Goal: Task Accomplishment & Management: Manage account settings

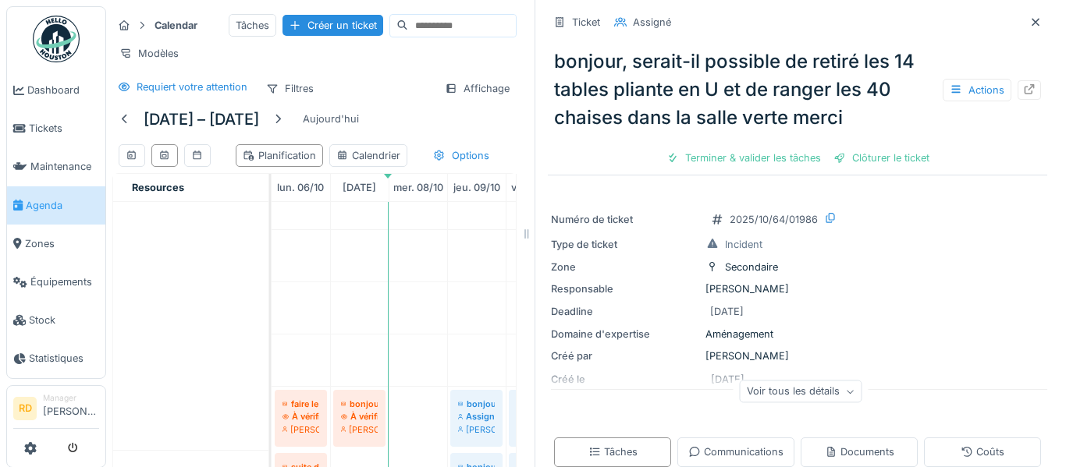
scroll to position [1014, 0]
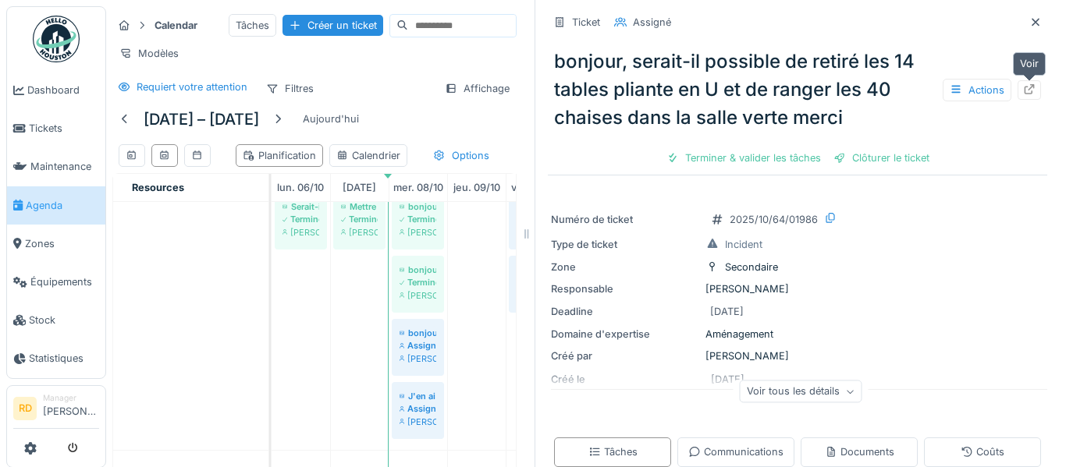
click at [1034, 89] on icon at bounding box center [1029, 89] width 12 height 10
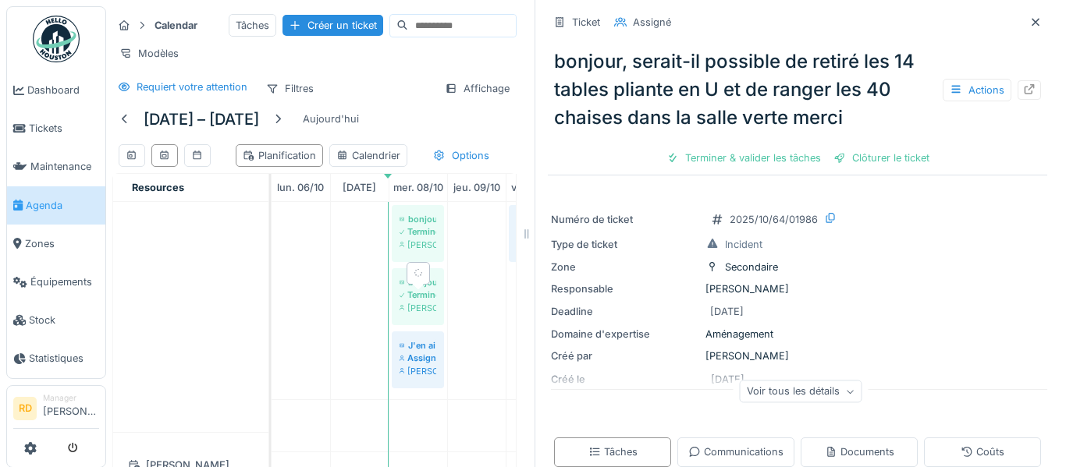
scroll to position [1065, 0]
click at [410, 364] on div "Assigné" at bounding box center [418, 358] width 37 height 12
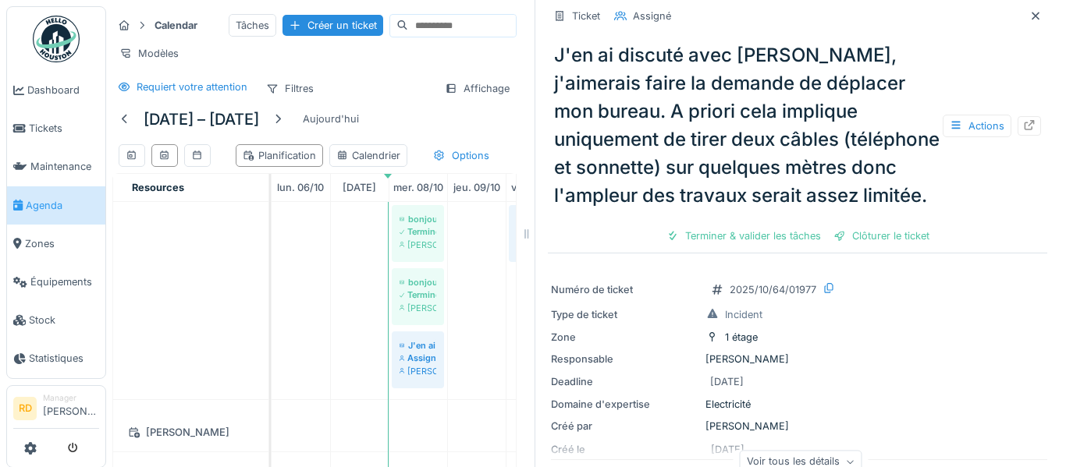
scroll to position [24, 0]
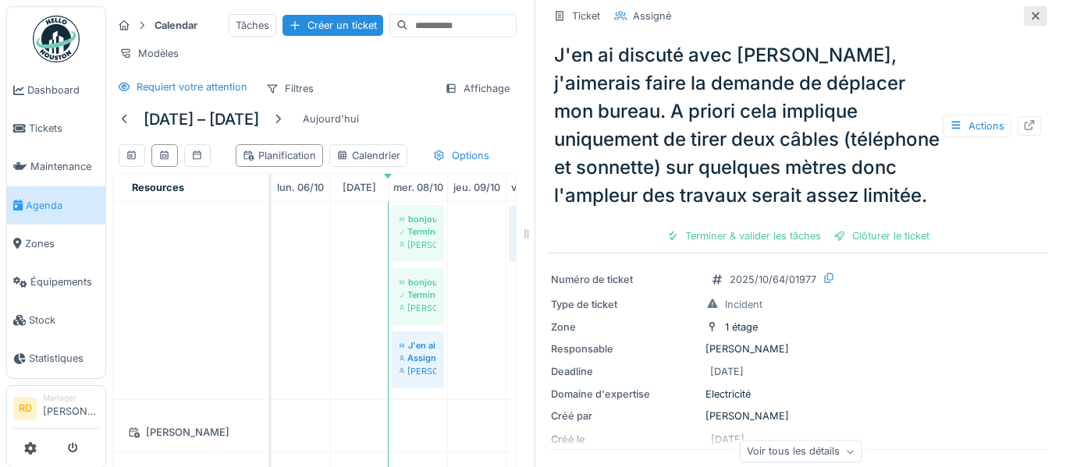
click at [1032, 12] on icon at bounding box center [1036, 16] width 8 height 8
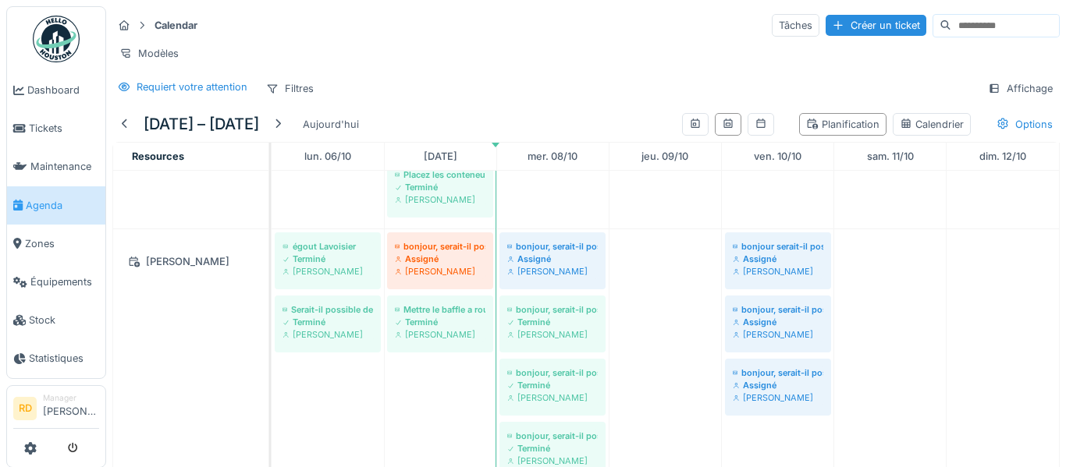
scroll to position [879, 0]
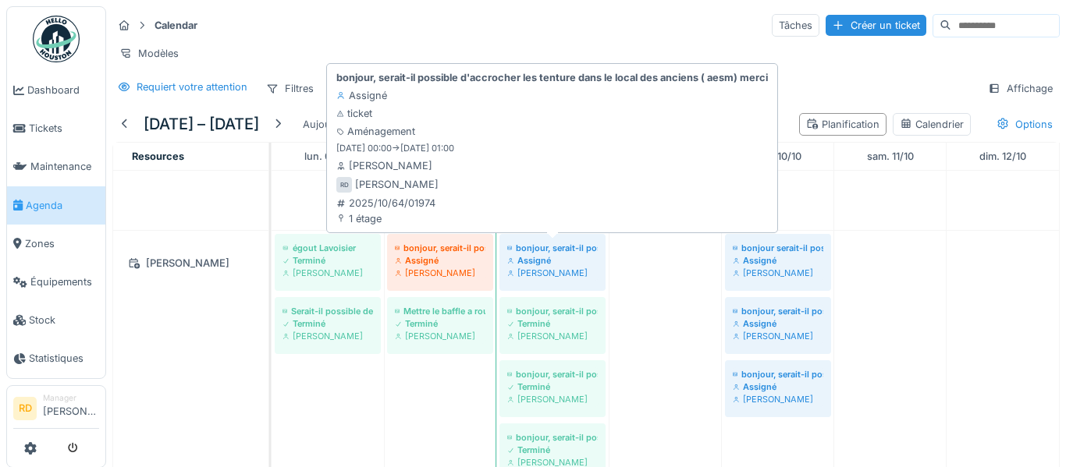
click at [559, 265] on div "Assigné" at bounding box center [552, 260] width 91 height 12
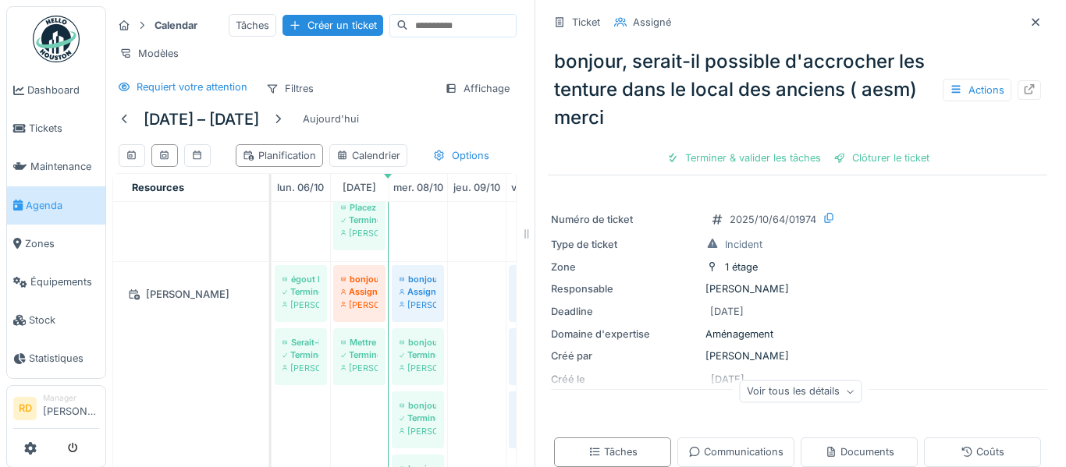
click at [360, 286] on div "bonjour, serait-il possible de reprendre la pose de derbigum sur le toit du hal…" at bounding box center [359, 279] width 37 height 12
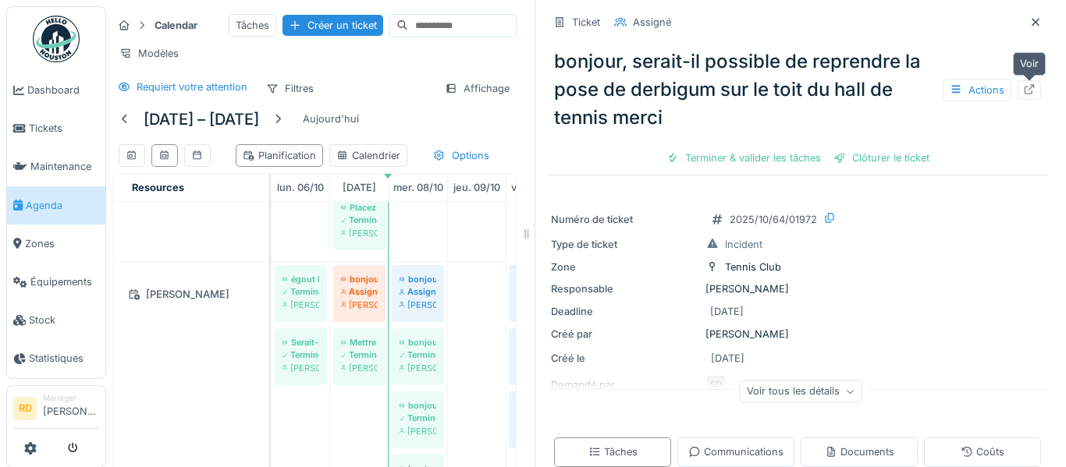
click at [1029, 94] on div at bounding box center [1029, 90] width 12 height 15
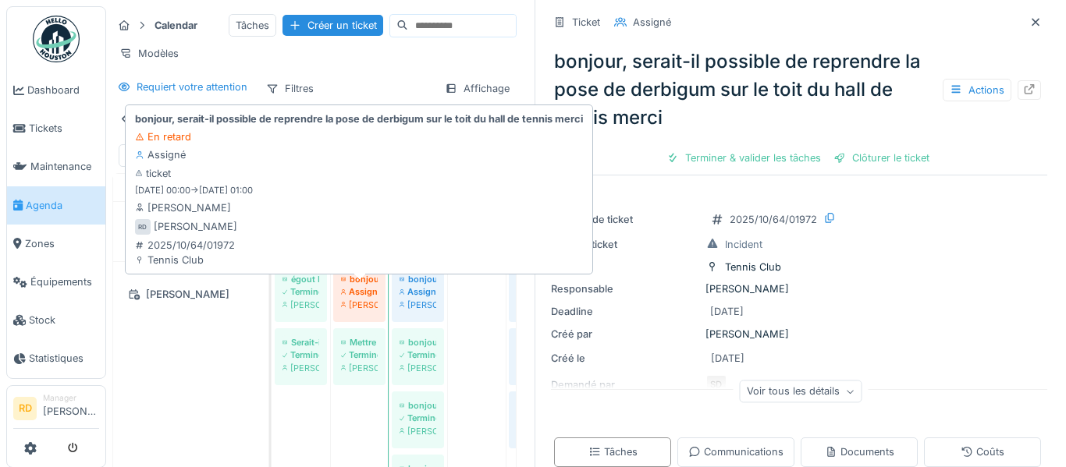
click at [369, 311] on div "[PERSON_NAME]" at bounding box center [359, 305] width 37 height 12
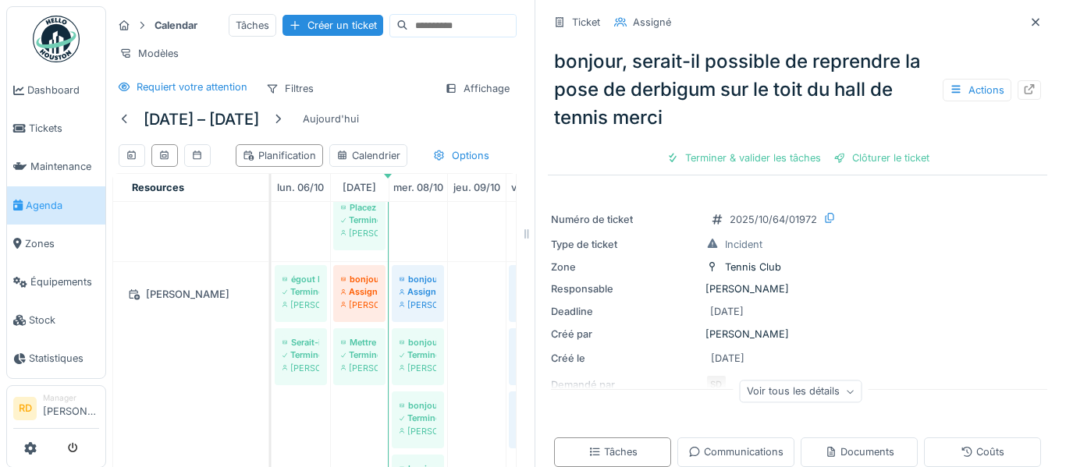
click at [357, 303] on link "bonjour, serait-il possible de reprendre la pose de derbigum sur le toit du hal…" at bounding box center [359, 293] width 52 height 57
drag, startPoint x: 369, startPoint y: 316, endPoint x: 1028, endPoint y: 94, distance: 695.6
click at [1028, 94] on div "Calendar Tâches Créer un ticket Modèles Requiert votre attention Filtres Affich…" at bounding box center [586, 233] width 960 height 467
click at [1028, 94] on div at bounding box center [1029, 90] width 12 height 15
click at [1035, 27] on div at bounding box center [1035, 22] width 12 height 15
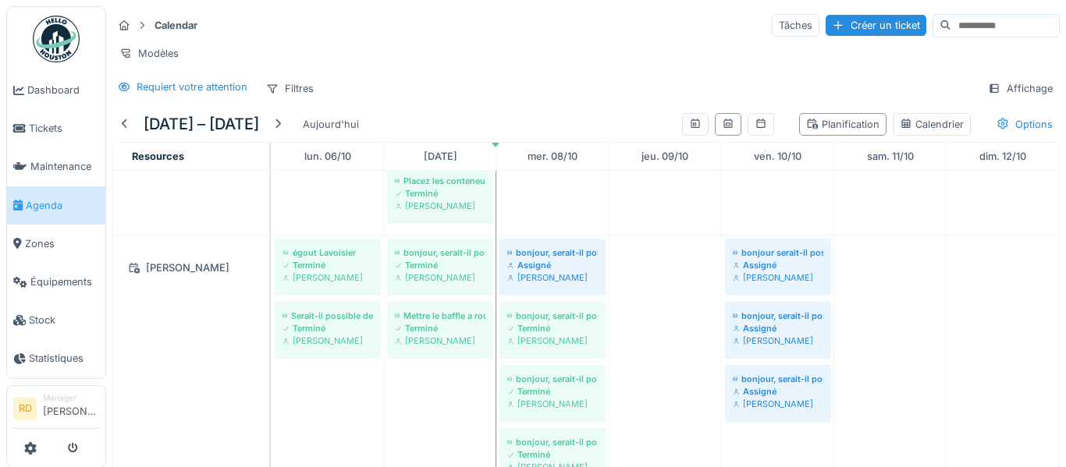
scroll to position [851, 0]
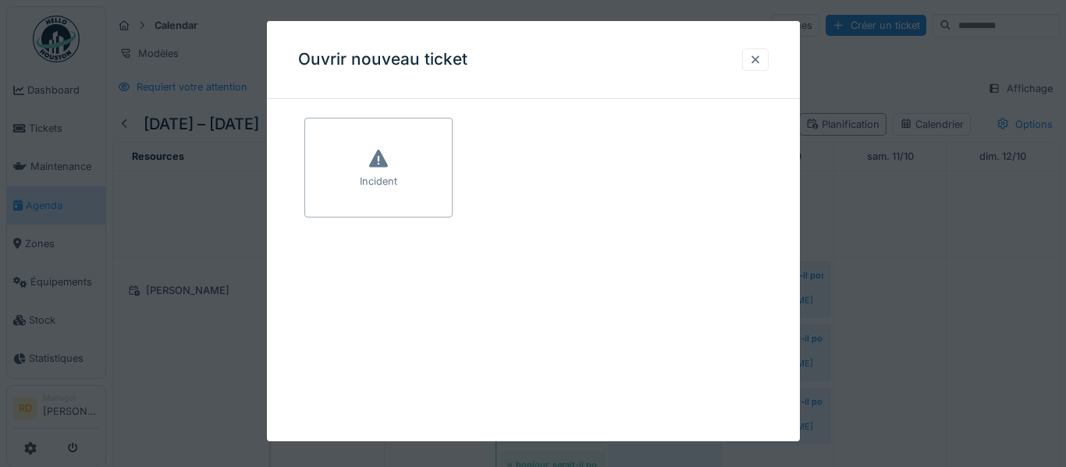
click at [754, 59] on div at bounding box center [755, 59] width 12 height 15
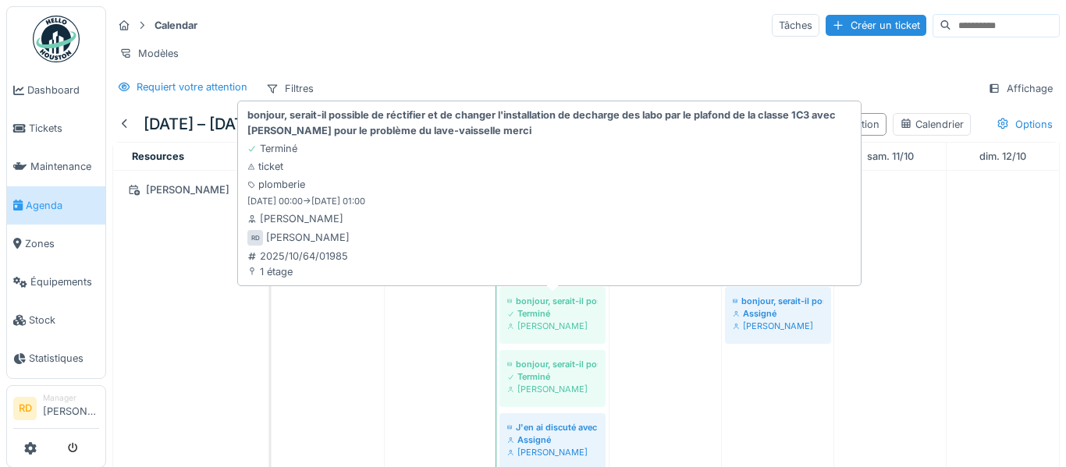
scroll to position [961, 0]
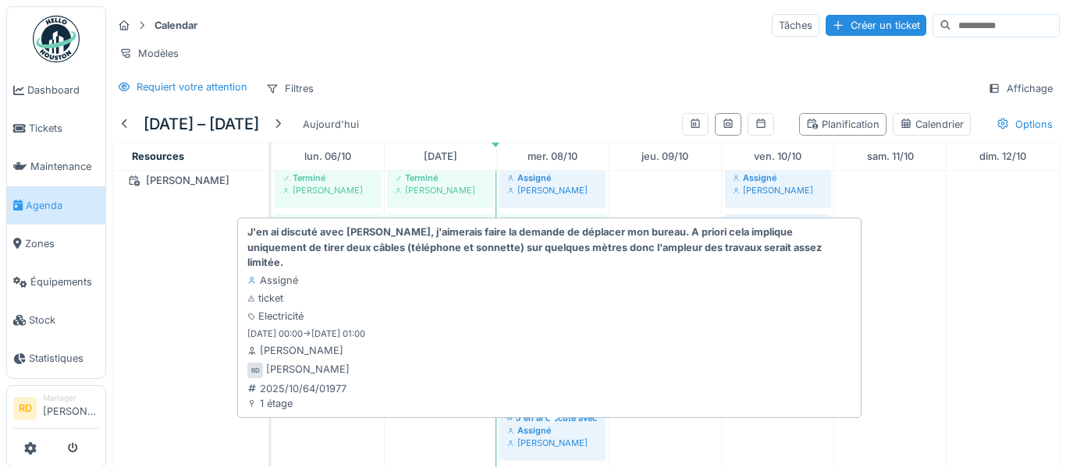
click at [546, 420] on div "J'en ai discuté avec Ronan, j'aimerais faire la demande de déplacer mon bureau.…" at bounding box center [552, 418] width 91 height 12
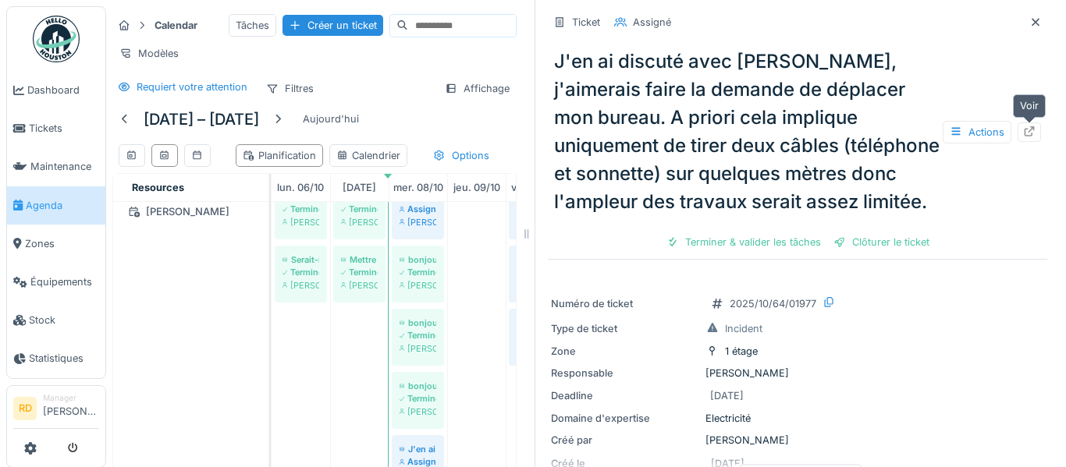
click at [1030, 137] on icon at bounding box center [1030, 131] width 10 height 10
click at [1035, 27] on icon at bounding box center [1035, 22] width 12 height 10
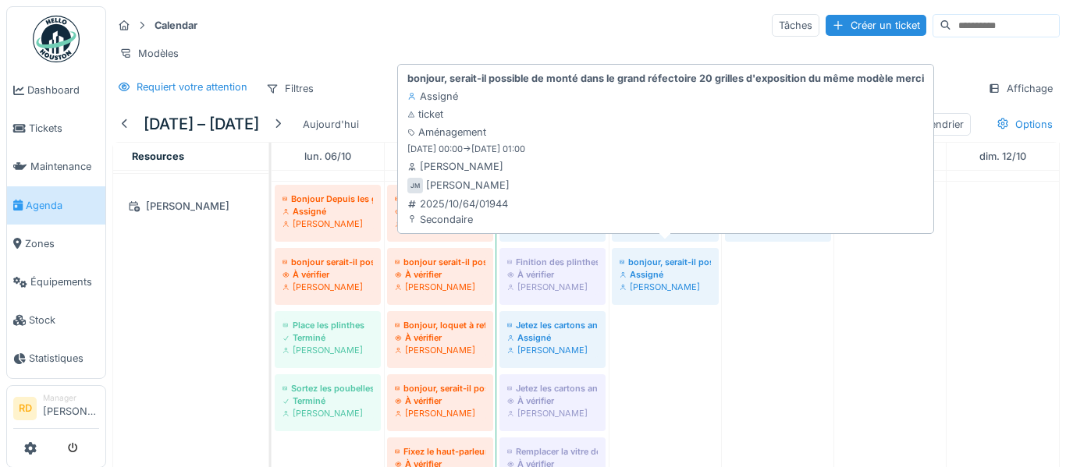
scroll to position [477, 0]
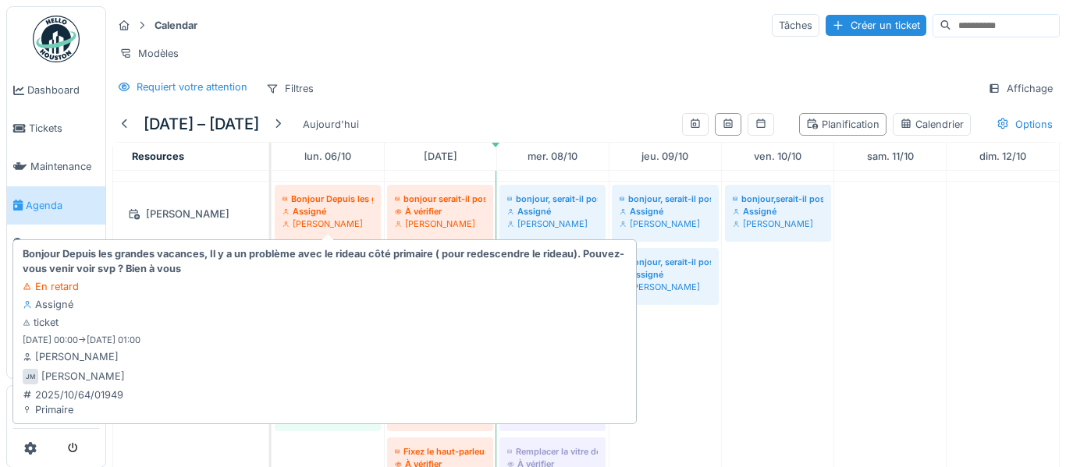
click at [321, 210] on div "Assigné" at bounding box center [327, 211] width 91 height 12
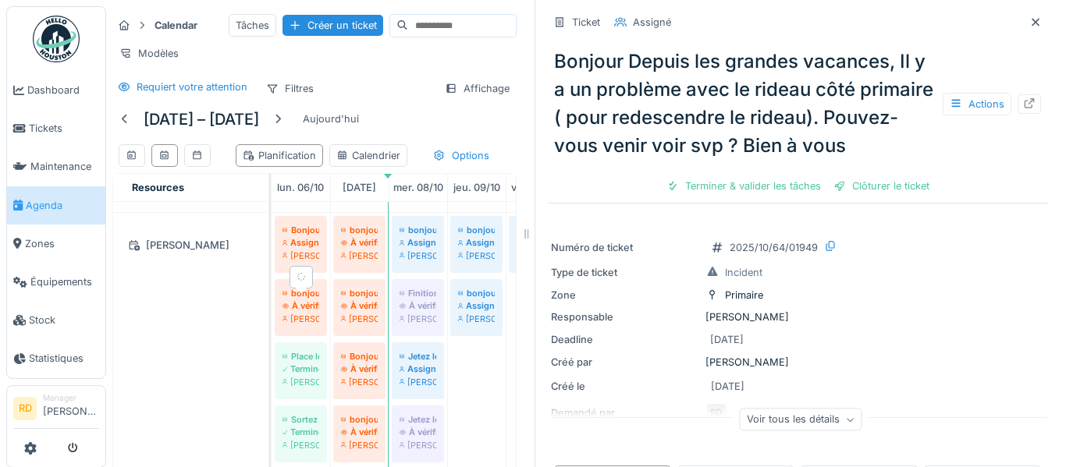
click at [311, 312] on div "À vérifier" at bounding box center [300, 306] width 37 height 12
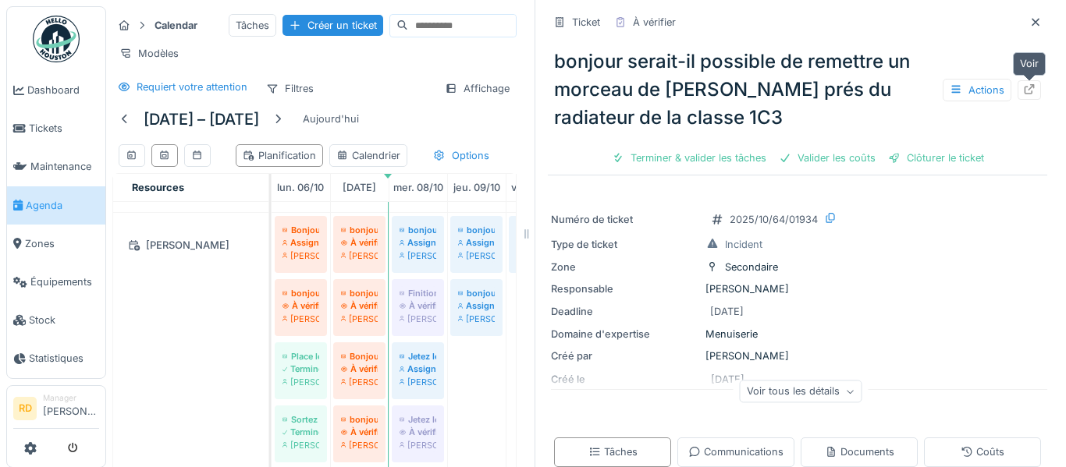
click at [1034, 92] on icon at bounding box center [1029, 89] width 12 height 10
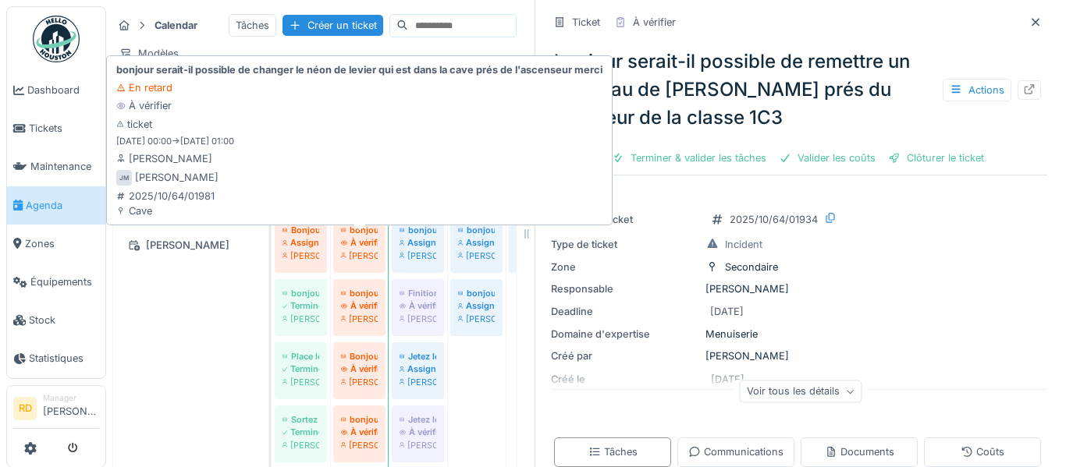
click at [370, 262] on div "Joel Miras" at bounding box center [359, 256] width 37 height 12
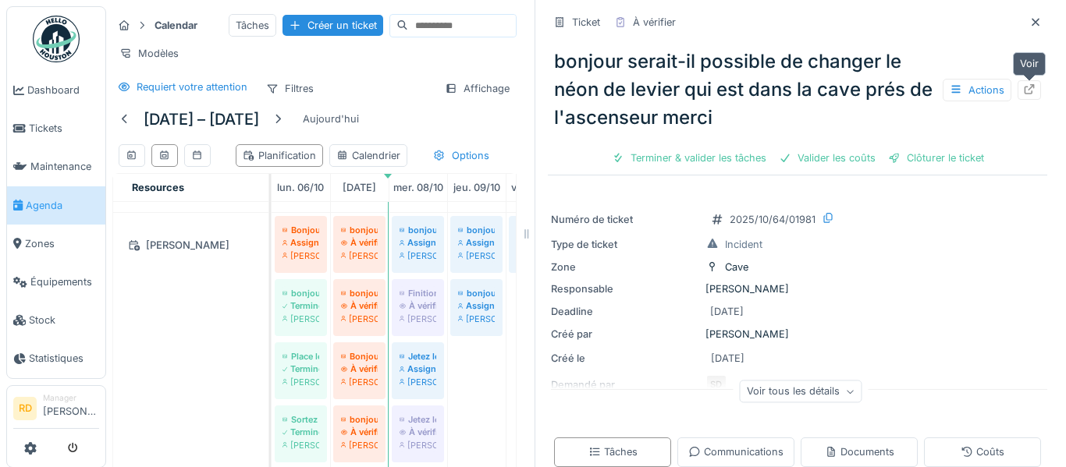
click at [1032, 94] on icon at bounding box center [1029, 89] width 12 height 10
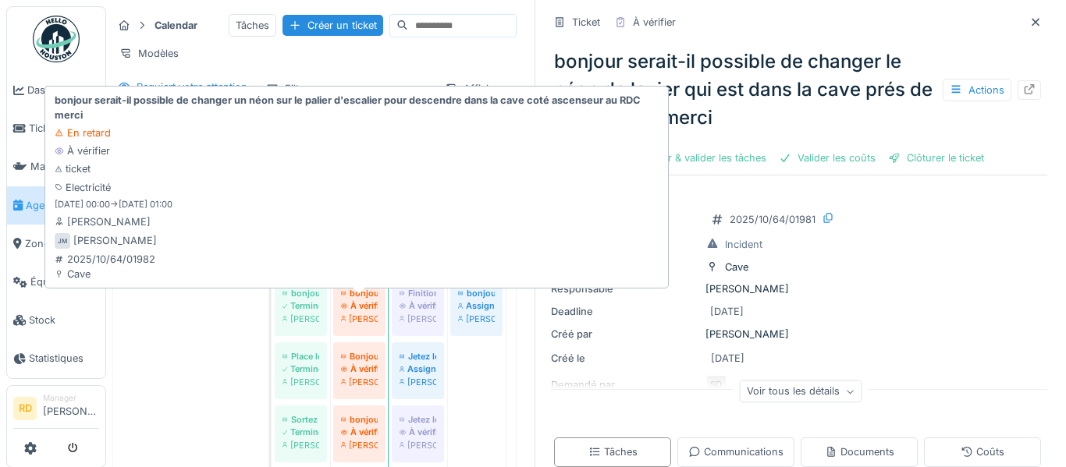
click at [347, 325] on div "Joel Miras" at bounding box center [359, 319] width 37 height 12
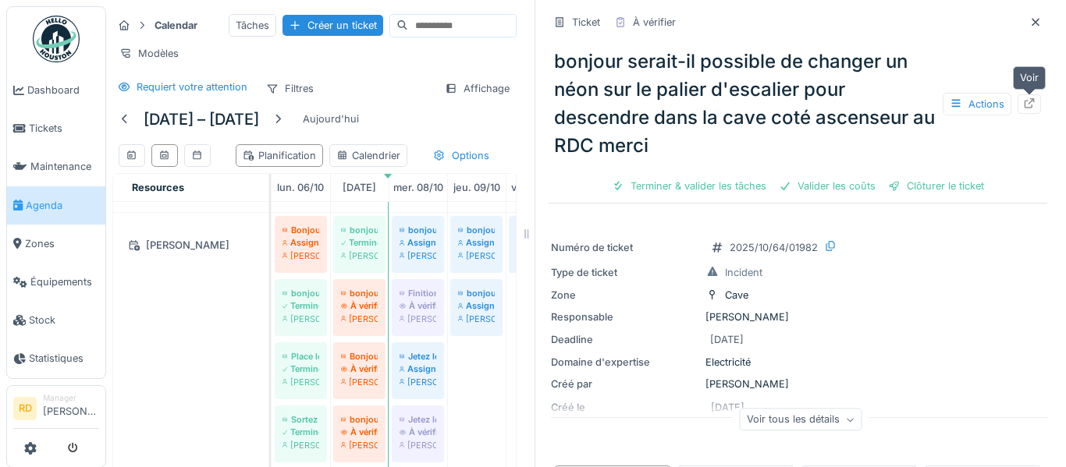
click at [1029, 106] on icon at bounding box center [1029, 103] width 12 height 10
click at [363, 375] on div "À vérifier" at bounding box center [359, 369] width 37 height 12
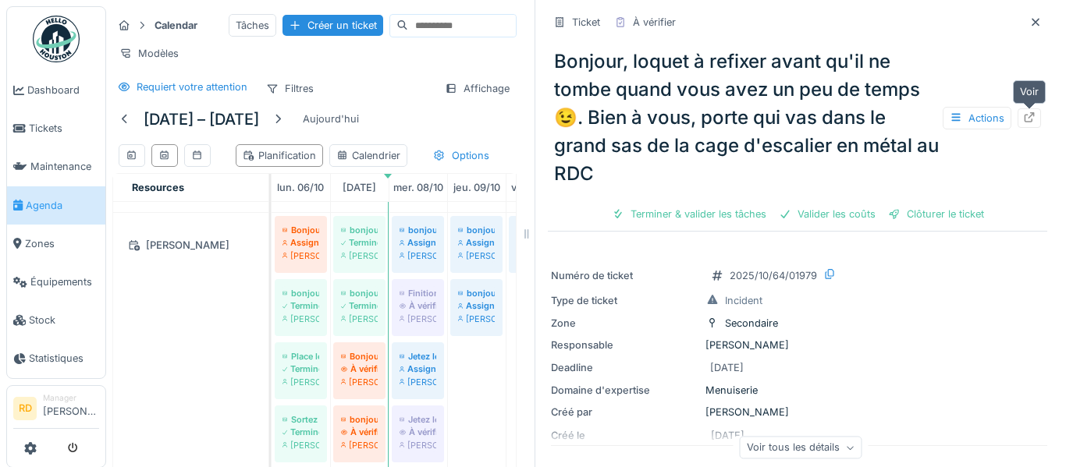
click at [1025, 121] on icon at bounding box center [1030, 117] width 10 height 10
click at [954, 211] on div "Clôturer le ticket" at bounding box center [936, 214] width 108 height 21
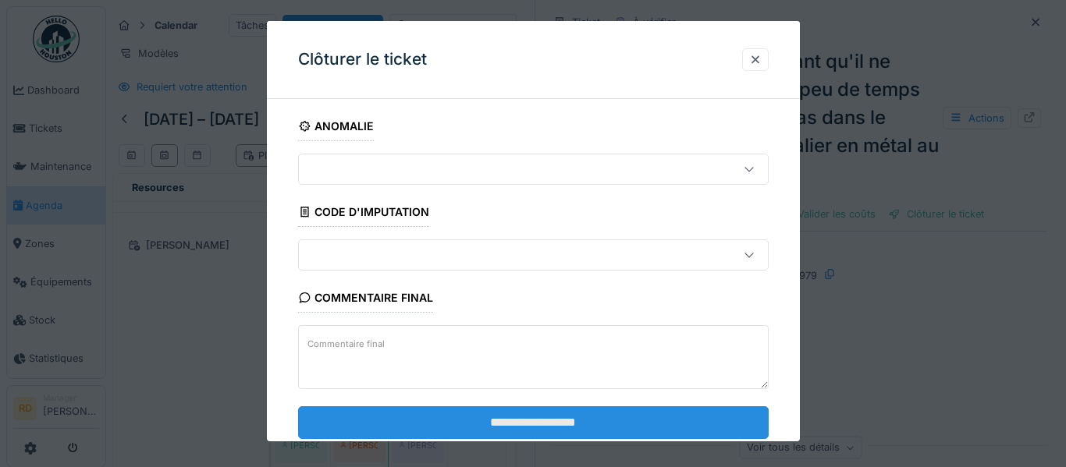
click at [590, 413] on input "**********" at bounding box center [533, 422] width 471 height 33
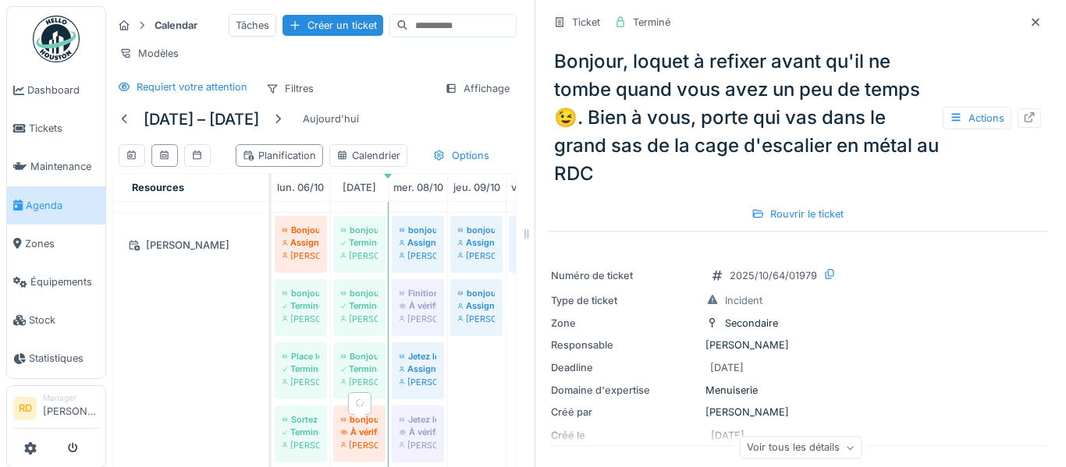
click at [357, 425] on div "bonjour, serait-il possible de reprendre la pose de derbigum sur le toit du hal…" at bounding box center [359, 420] width 37 height 12
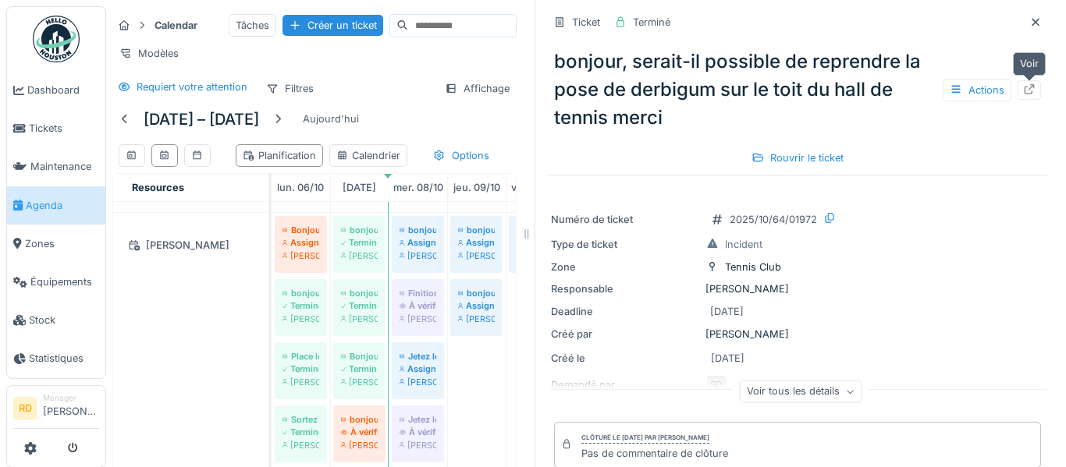
click at [1030, 93] on icon at bounding box center [1029, 89] width 12 height 10
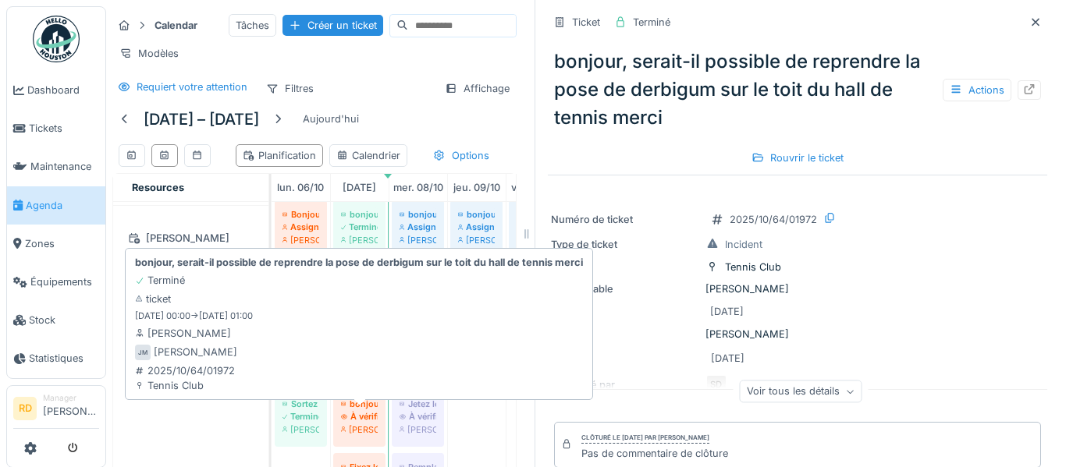
scroll to position [492, 0]
click at [362, 423] on div "À vérifier" at bounding box center [359, 416] width 37 height 12
click at [374, 436] on div "Joel Miras" at bounding box center [359, 430] width 37 height 12
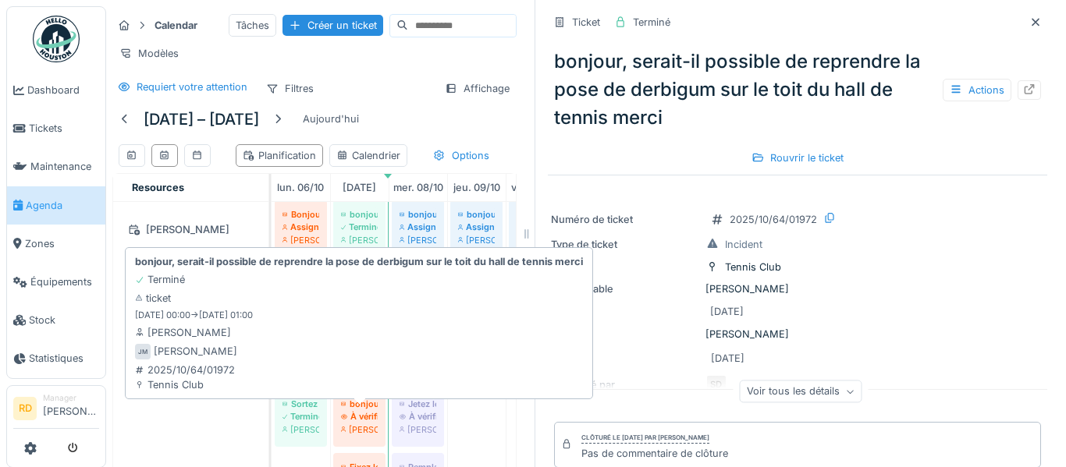
click at [374, 436] on div "Joel Miras" at bounding box center [359, 430] width 37 height 12
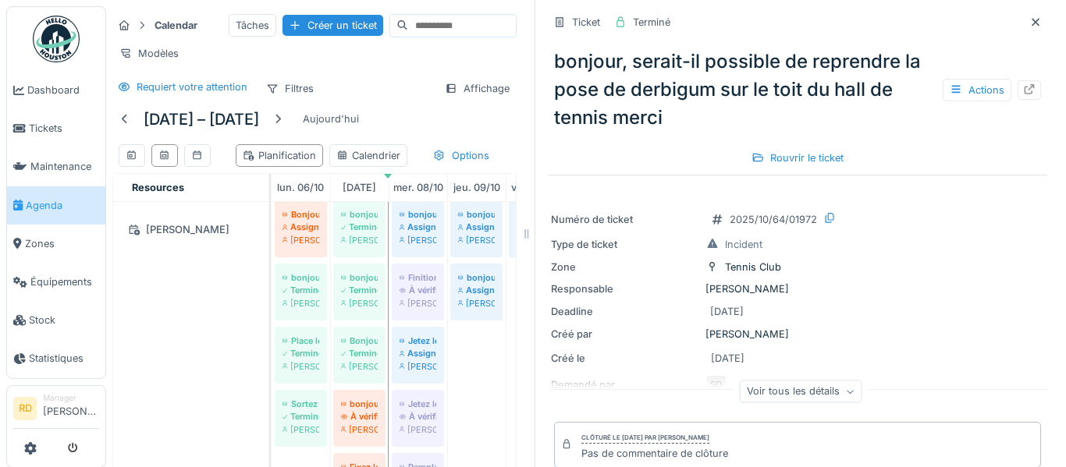
click at [364, 423] on div "À vérifier" at bounding box center [359, 416] width 37 height 12
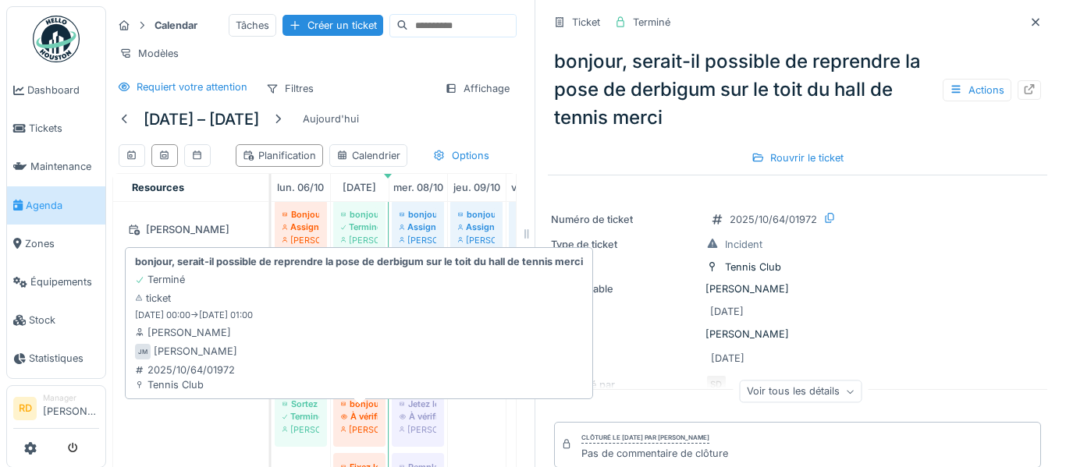
click at [364, 423] on div "À vérifier" at bounding box center [359, 416] width 37 height 12
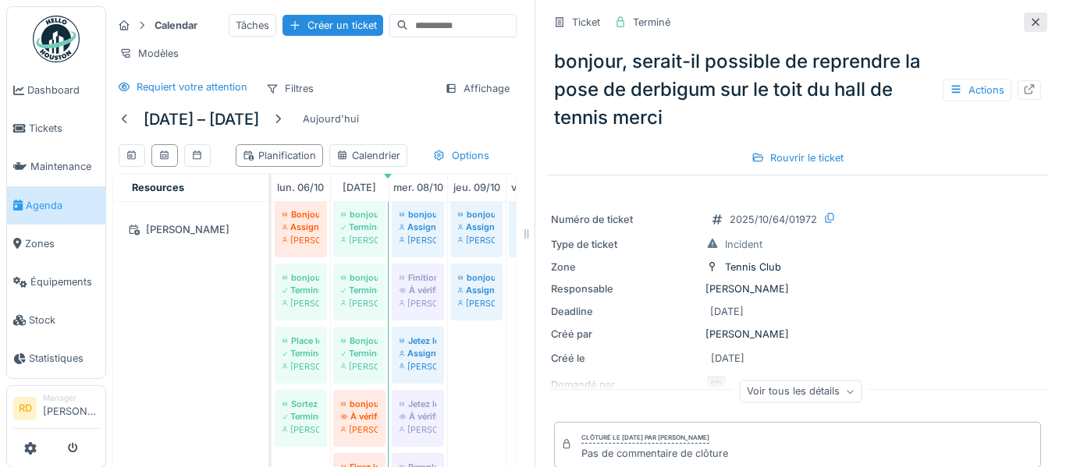
click at [1036, 19] on icon at bounding box center [1035, 22] width 12 height 10
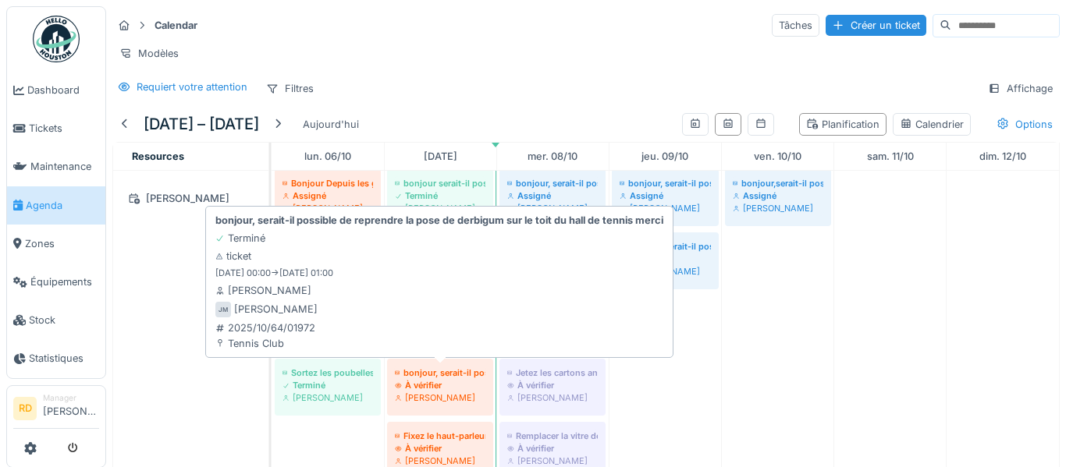
click at [460, 382] on div "À vérifier" at bounding box center [440, 385] width 91 height 12
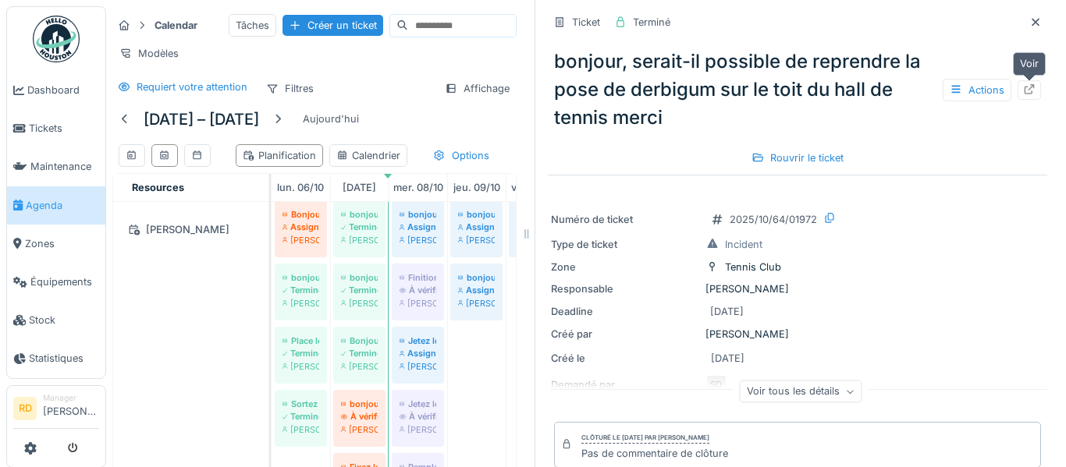
click at [1033, 87] on icon at bounding box center [1030, 89] width 10 height 10
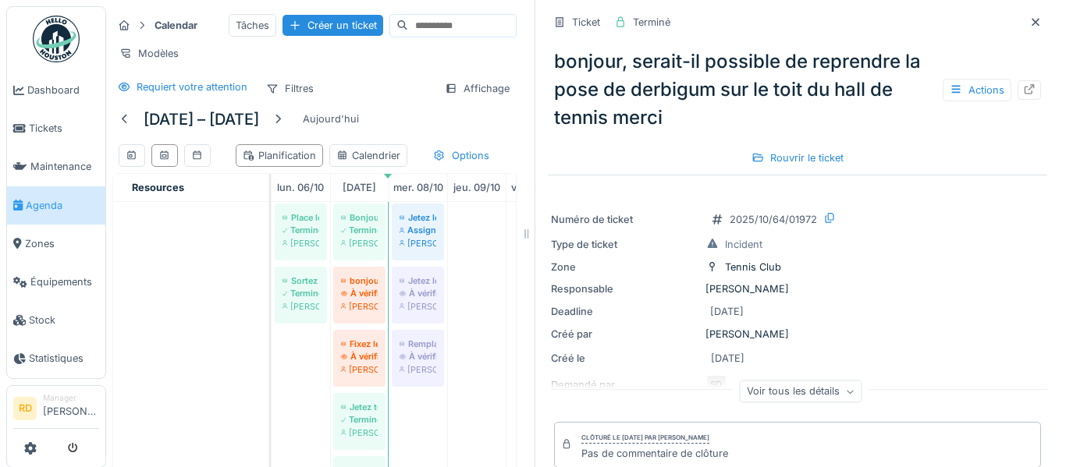
scroll to position [616, 0]
click at [367, 372] on div "Joel Miras" at bounding box center [359, 370] width 37 height 12
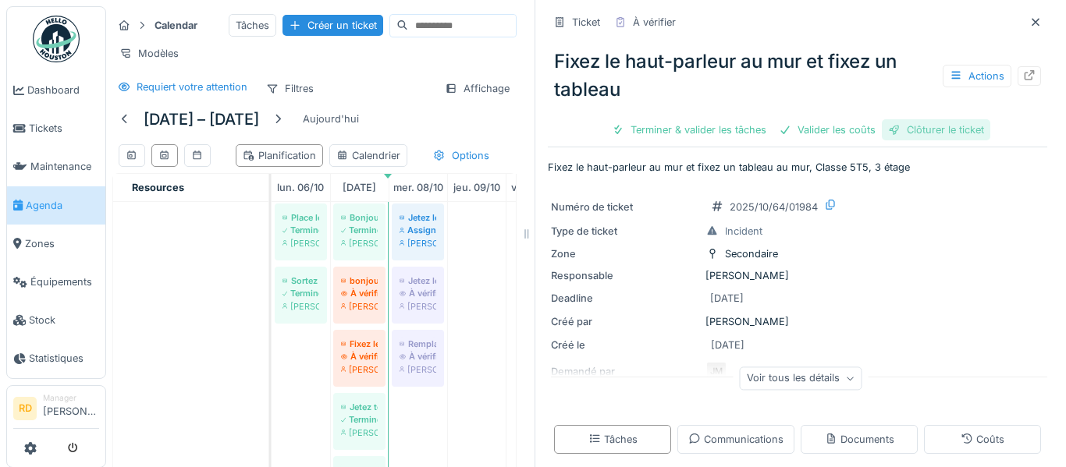
click at [929, 130] on div "Clôturer le ticket" at bounding box center [936, 129] width 108 height 21
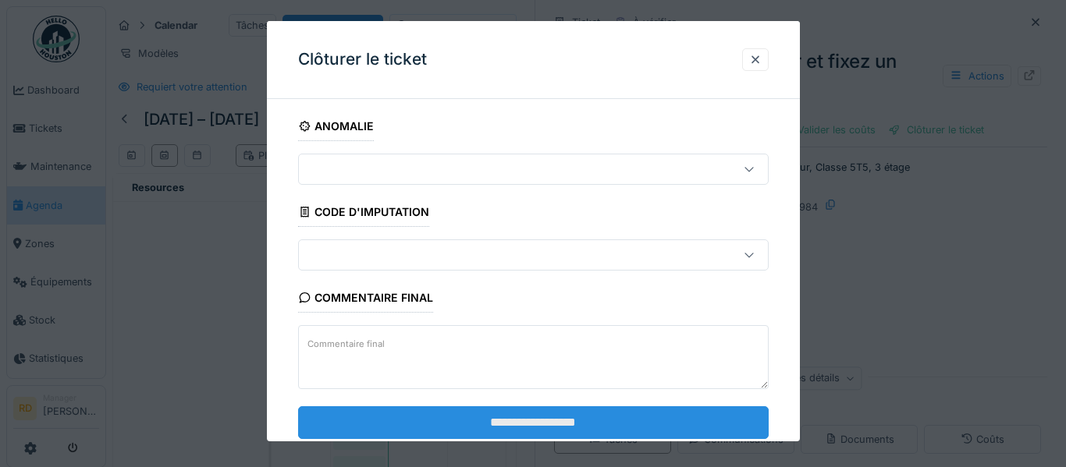
click at [574, 417] on input "**********" at bounding box center [533, 422] width 471 height 33
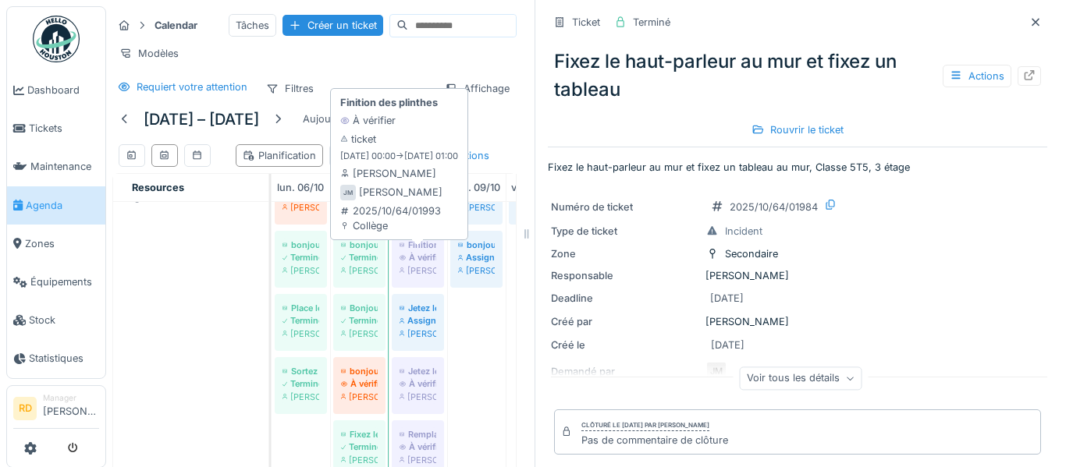
scroll to position [499, 0]
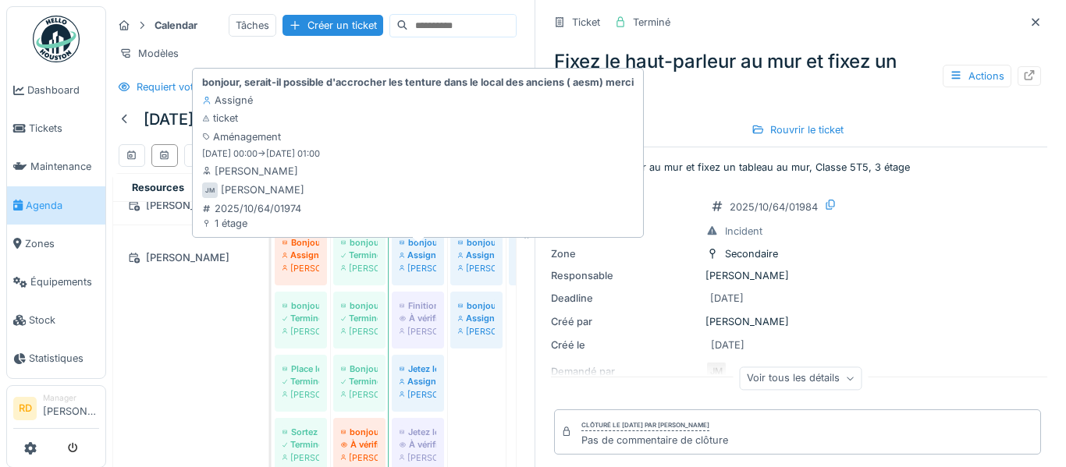
click at [424, 275] on div "Joel Miras" at bounding box center [418, 268] width 37 height 12
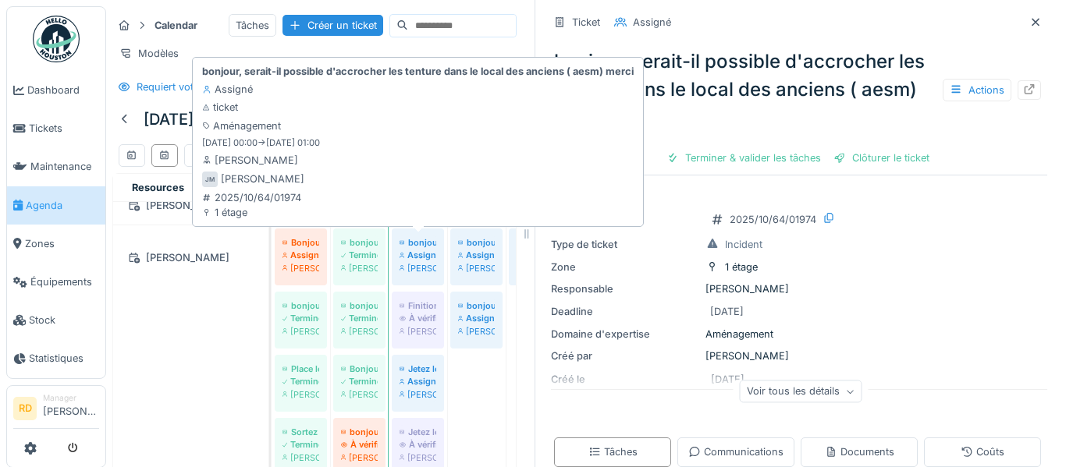
scroll to position [488, 0]
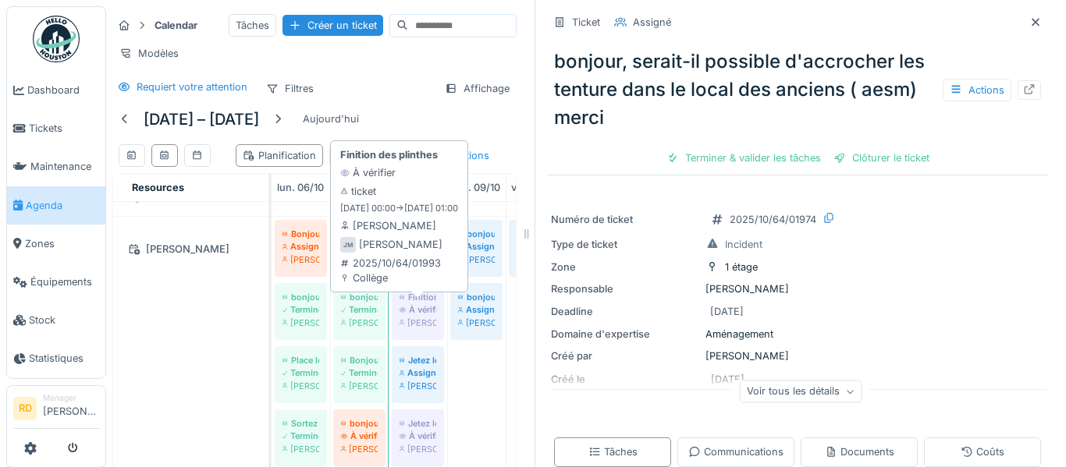
click at [430, 316] on div "À vérifier" at bounding box center [418, 310] width 37 height 12
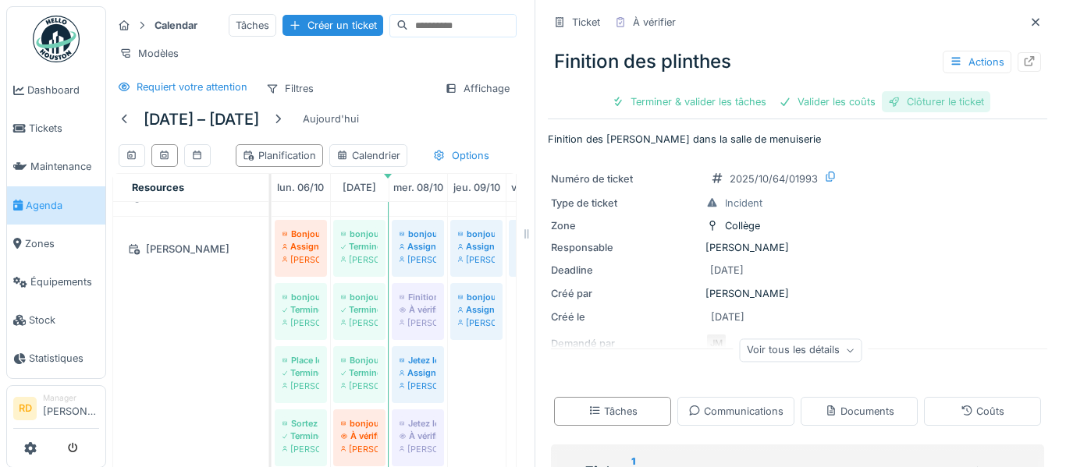
click at [936, 94] on div "Clôturer le ticket" at bounding box center [936, 101] width 108 height 21
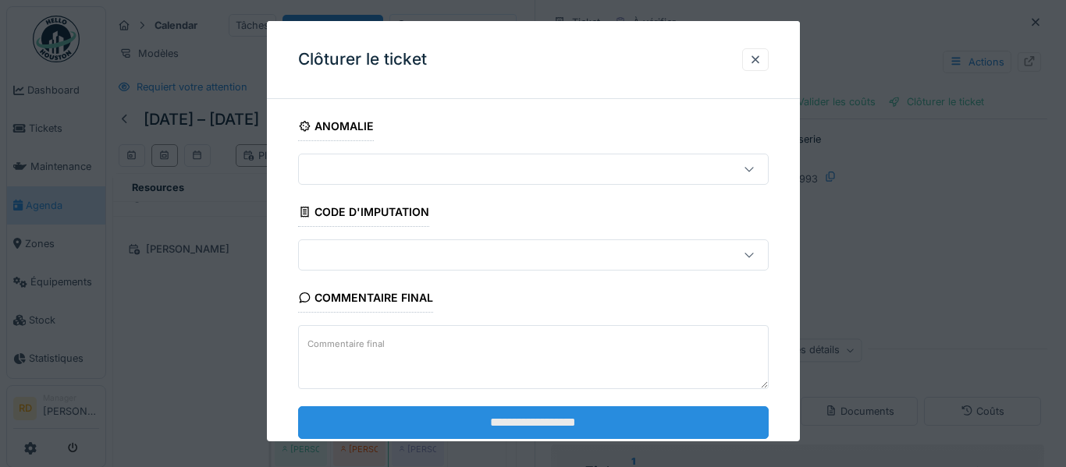
click at [563, 406] on input "**********" at bounding box center [533, 422] width 471 height 33
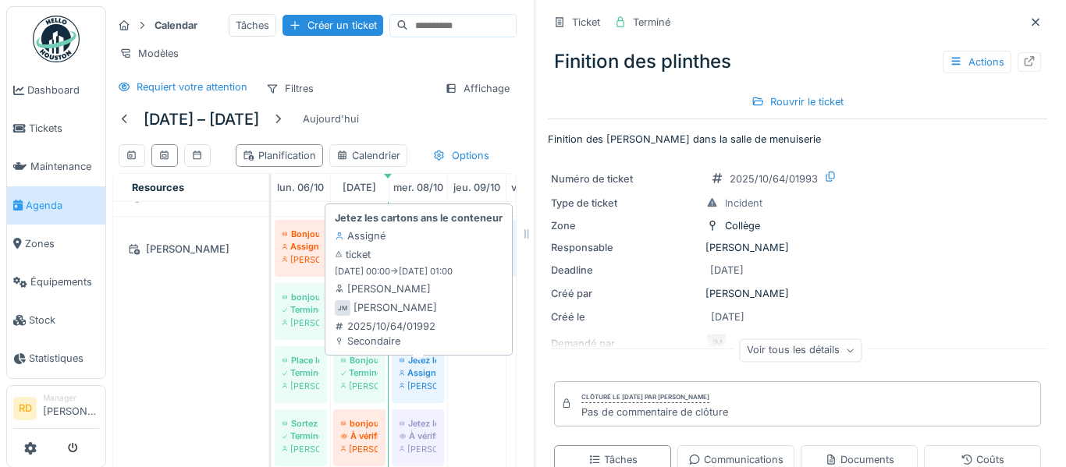
click at [421, 379] on div "Assigné" at bounding box center [418, 373] width 37 height 12
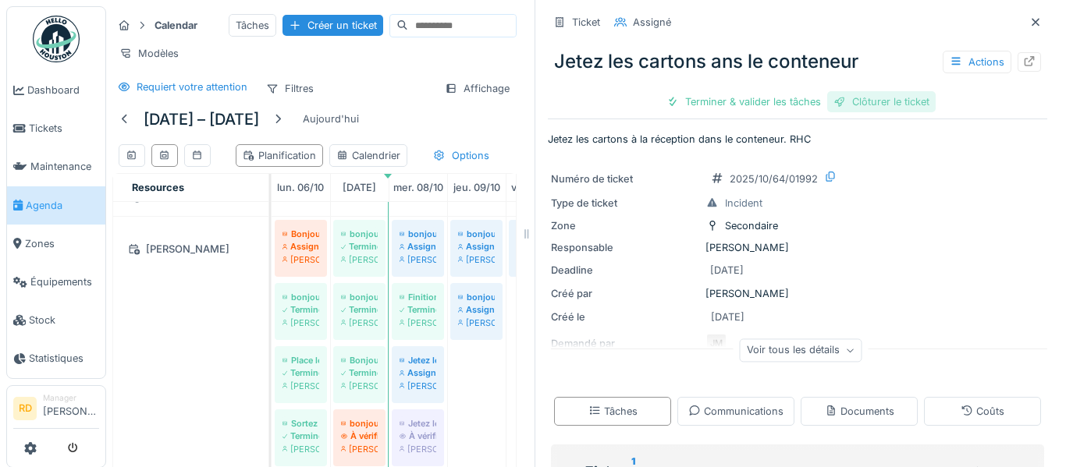
click at [875, 106] on div "Clôturer le ticket" at bounding box center [881, 101] width 108 height 21
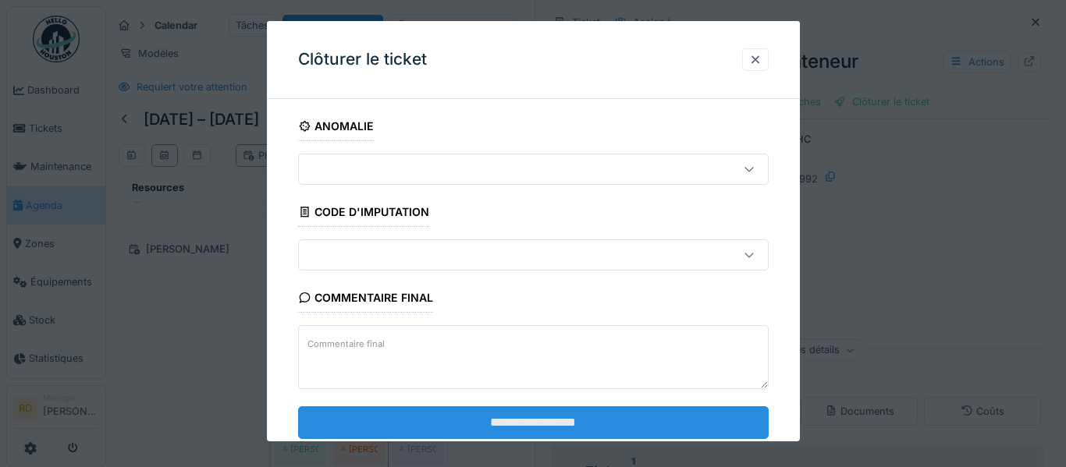
click at [536, 426] on input "**********" at bounding box center [533, 422] width 471 height 33
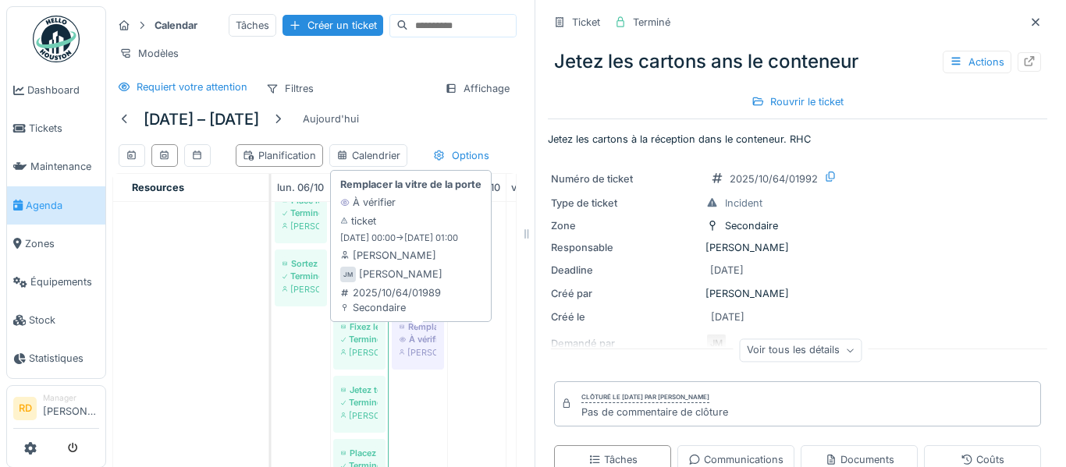
click at [434, 359] on div "Joel Miras" at bounding box center [418, 352] width 37 height 12
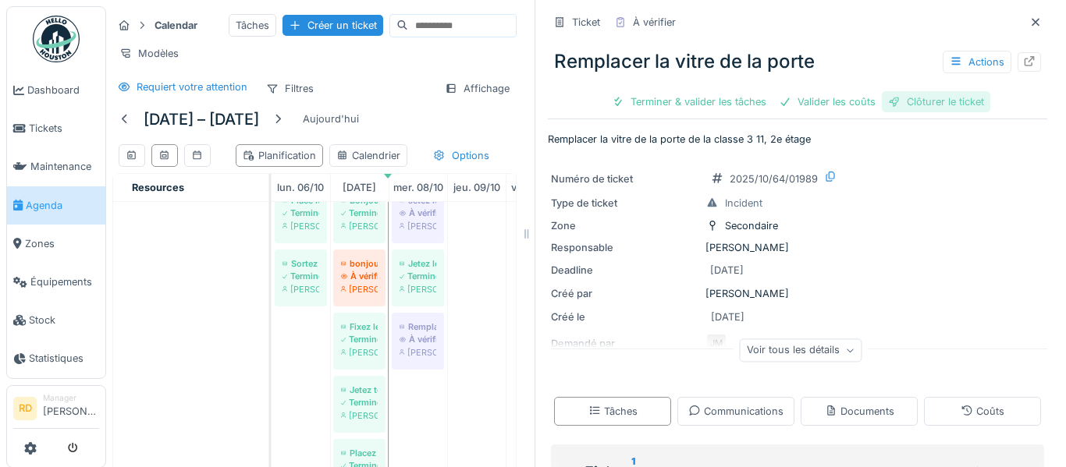
click at [922, 104] on div "Clôturer le ticket" at bounding box center [936, 101] width 108 height 21
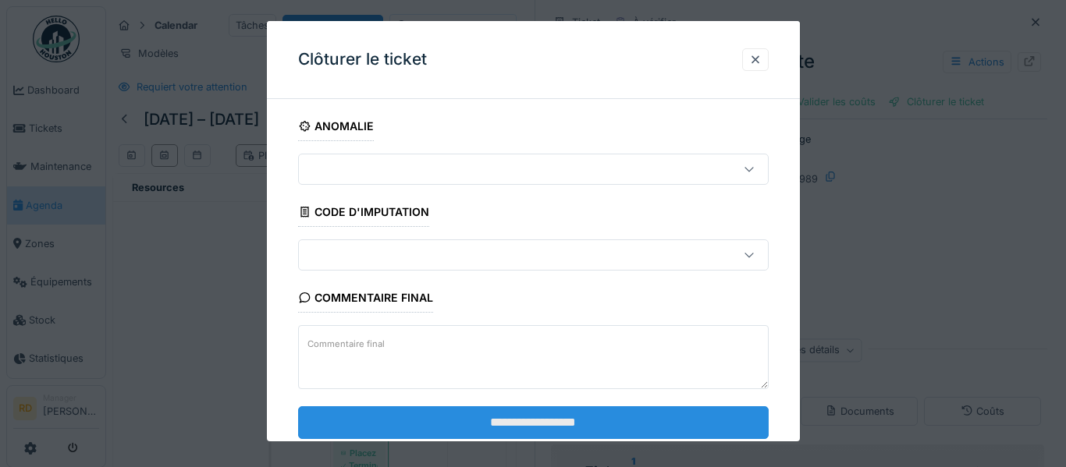
click at [668, 417] on input "**********" at bounding box center [533, 422] width 471 height 33
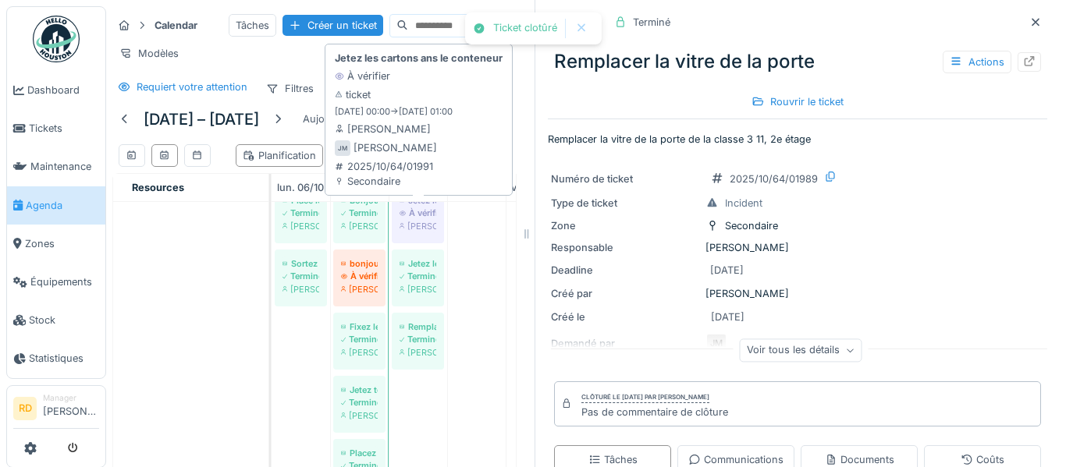
click at [428, 229] on div "Joel Miras" at bounding box center [418, 226] width 37 height 12
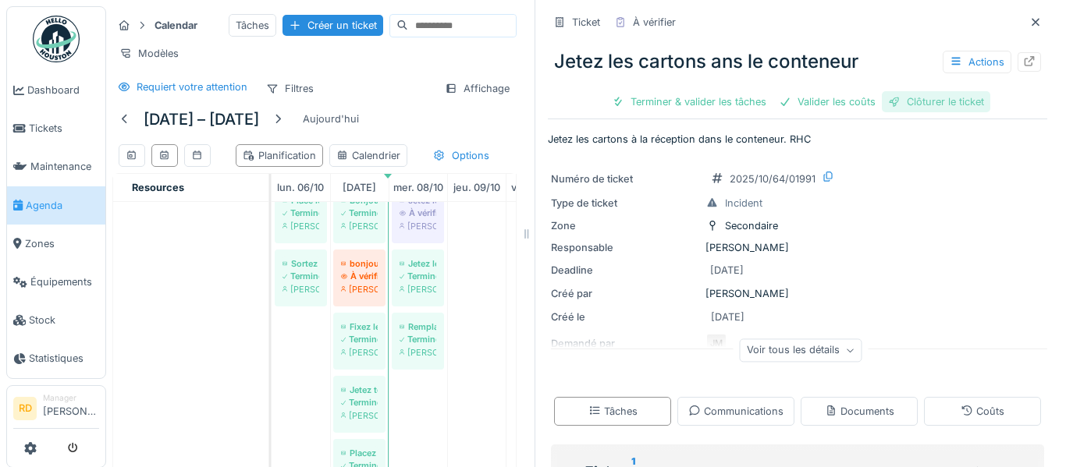
click at [929, 93] on div "Clôturer le ticket" at bounding box center [936, 101] width 108 height 21
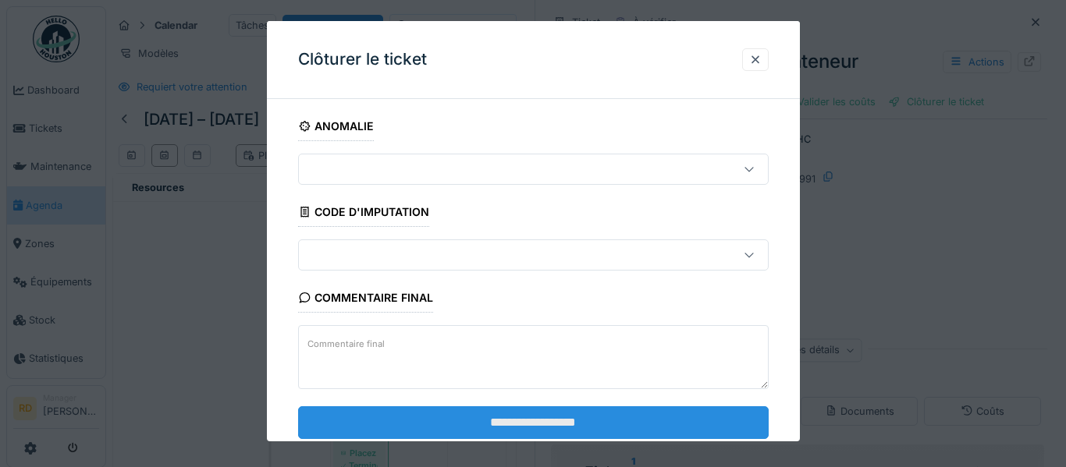
click at [620, 422] on input "**********" at bounding box center [533, 422] width 471 height 33
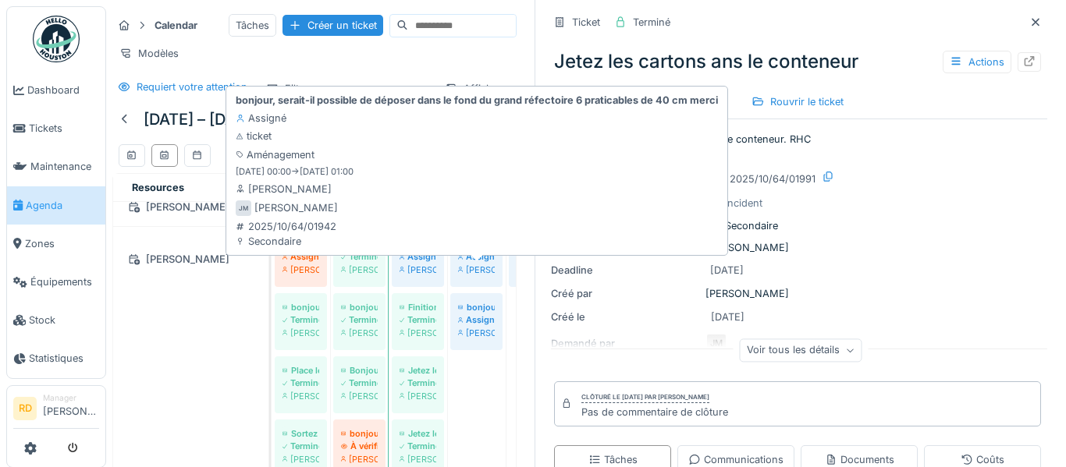
scroll to position [441, 0]
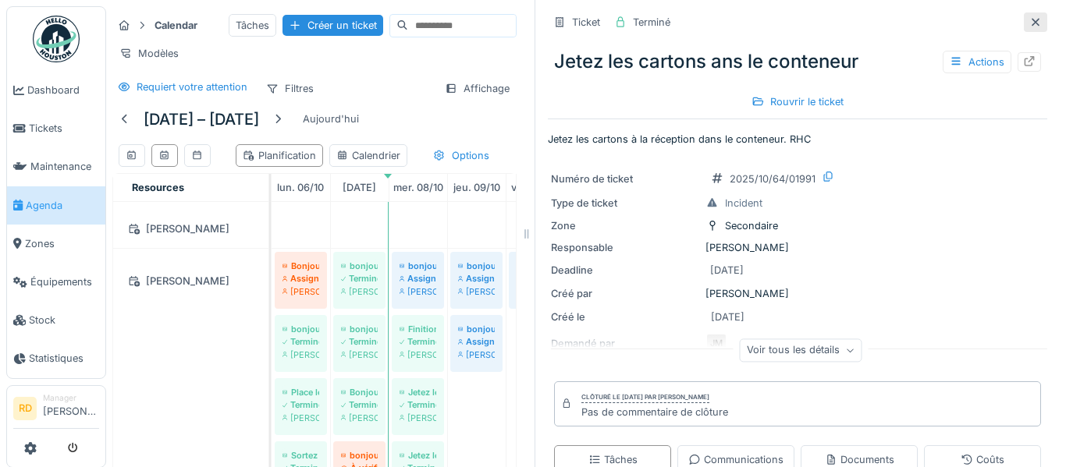
click at [1032, 20] on icon at bounding box center [1036, 22] width 8 height 8
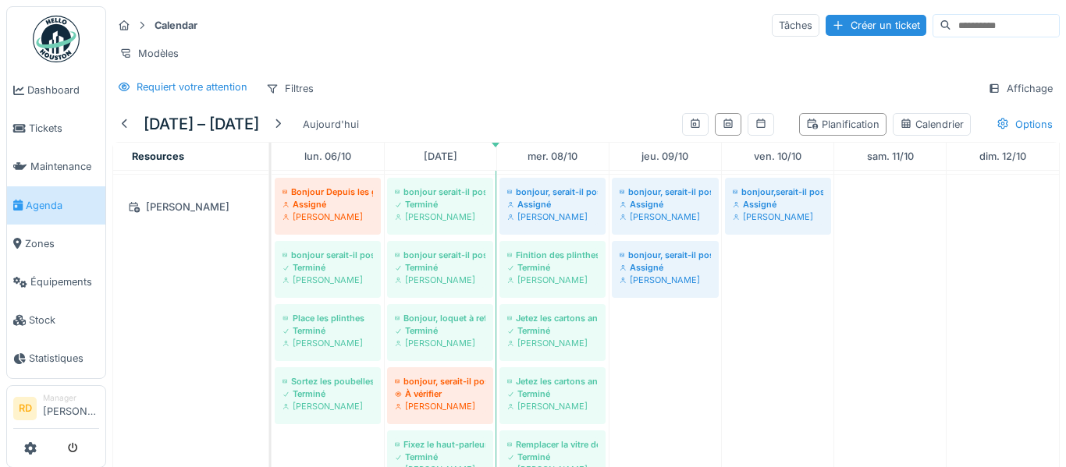
scroll to position [485, 0]
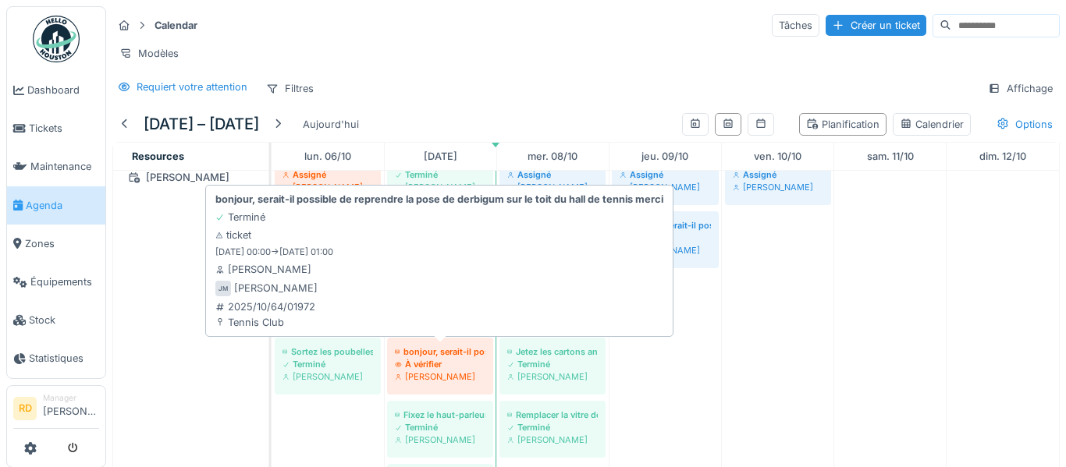
click at [464, 368] on div "À vérifier" at bounding box center [440, 364] width 91 height 12
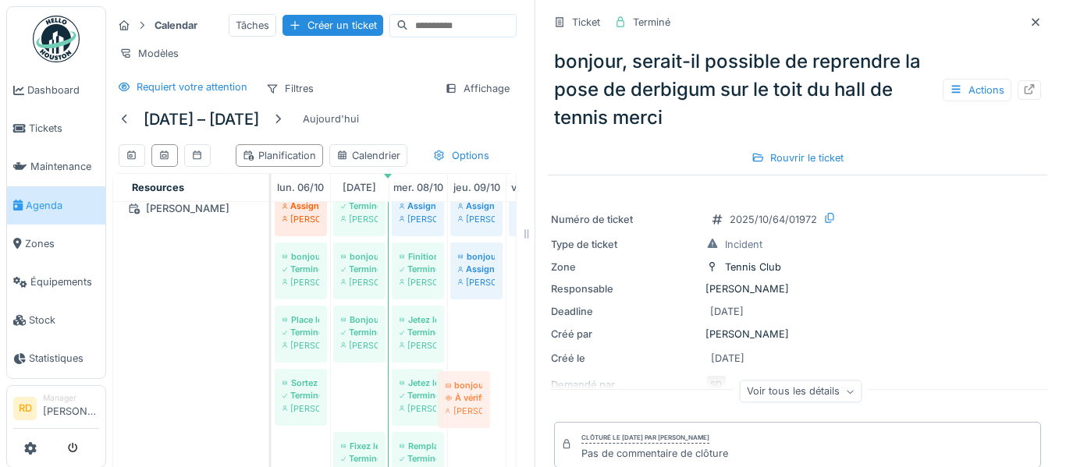
drag, startPoint x: 361, startPoint y: 410, endPoint x: 465, endPoint y: 403, distance: 104.9
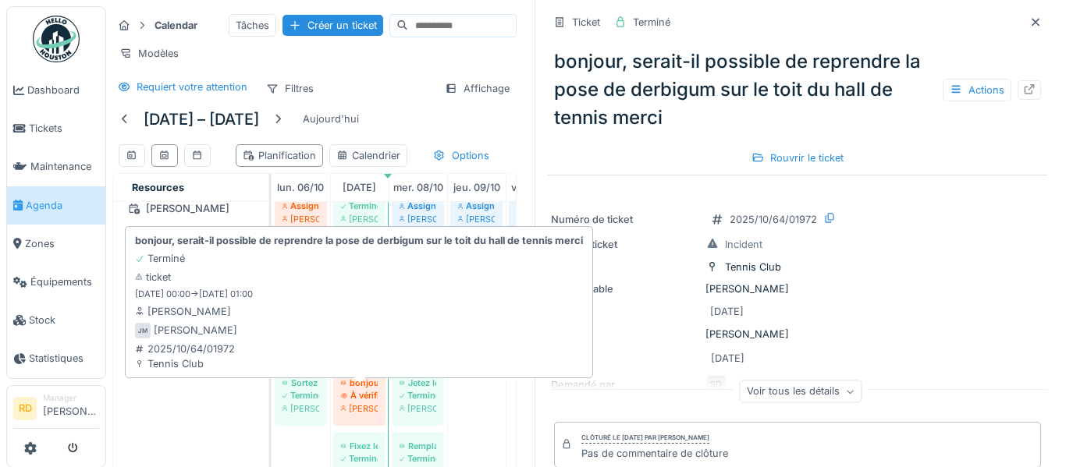
click at [369, 402] on div "À vérifier" at bounding box center [359, 395] width 37 height 12
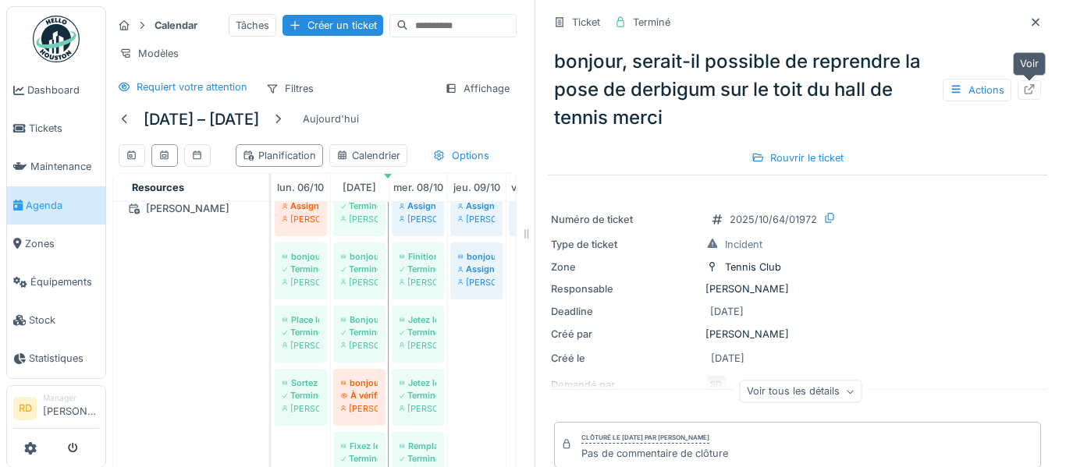
click at [1033, 83] on div at bounding box center [1029, 90] width 12 height 15
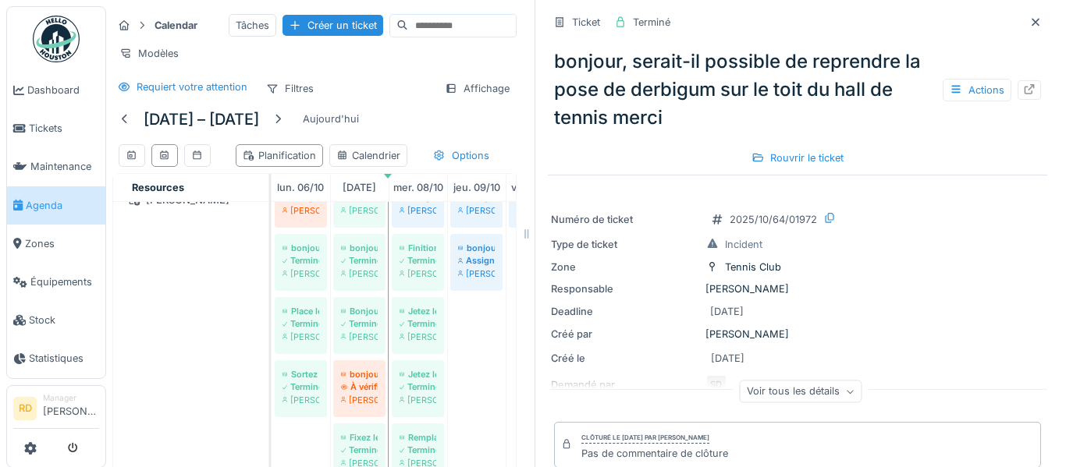
scroll to position [574, 0]
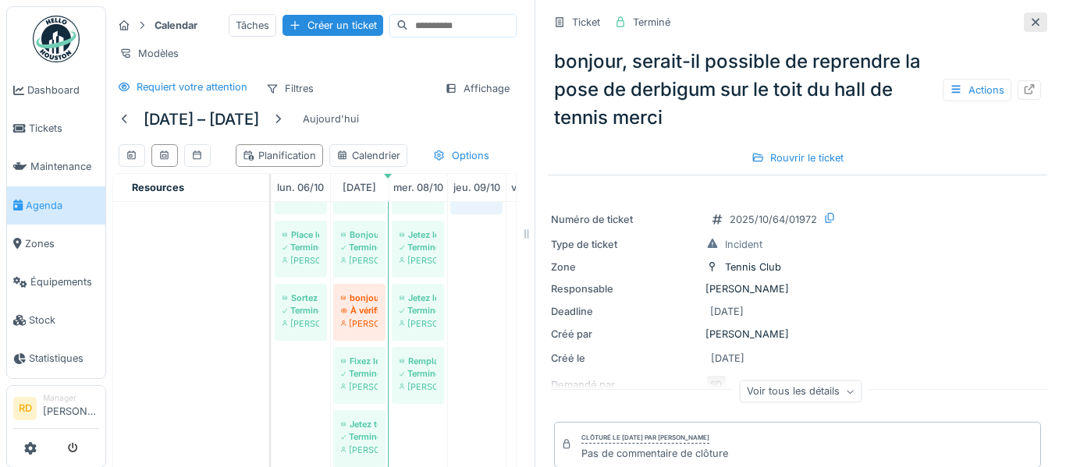
click at [1035, 26] on icon at bounding box center [1035, 22] width 12 height 10
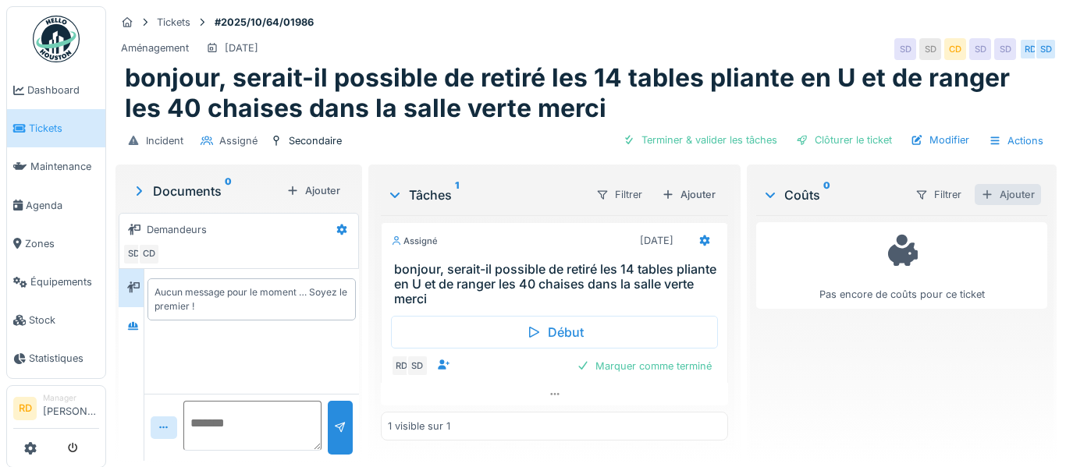
click at [1000, 197] on div "Ajouter" at bounding box center [1008, 194] width 66 height 21
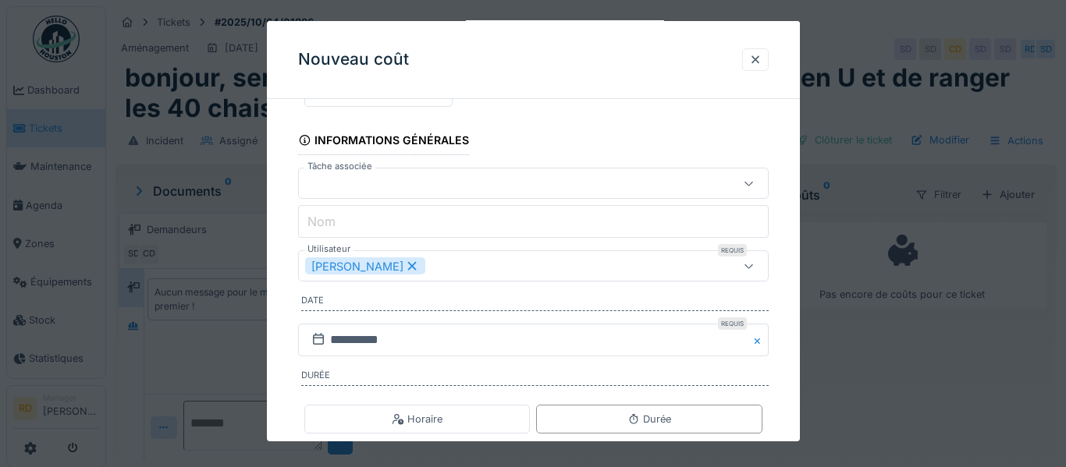
click at [487, 273] on div "[PERSON_NAME]" at bounding box center [504, 266] width 399 height 17
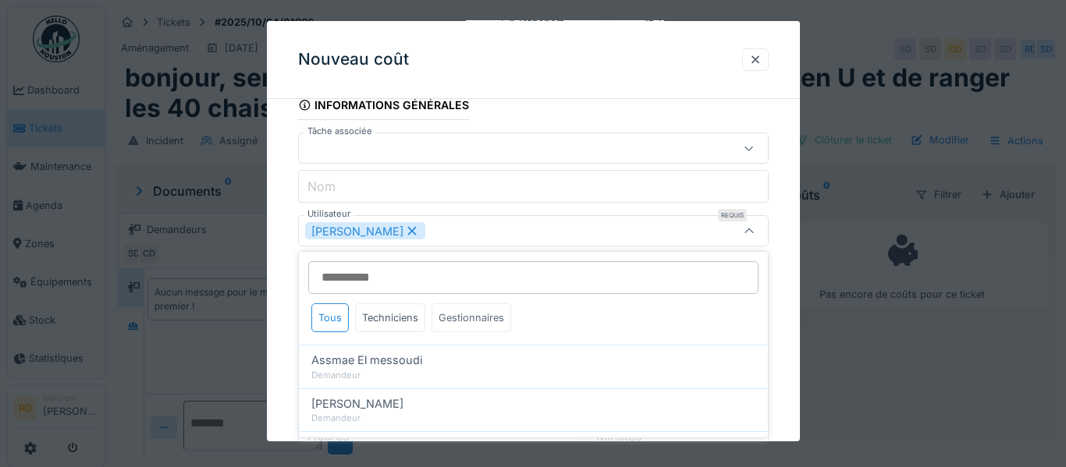
click at [463, 314] on div "Gestionnaires" at bounding box center [472, 318] width 80 height 29
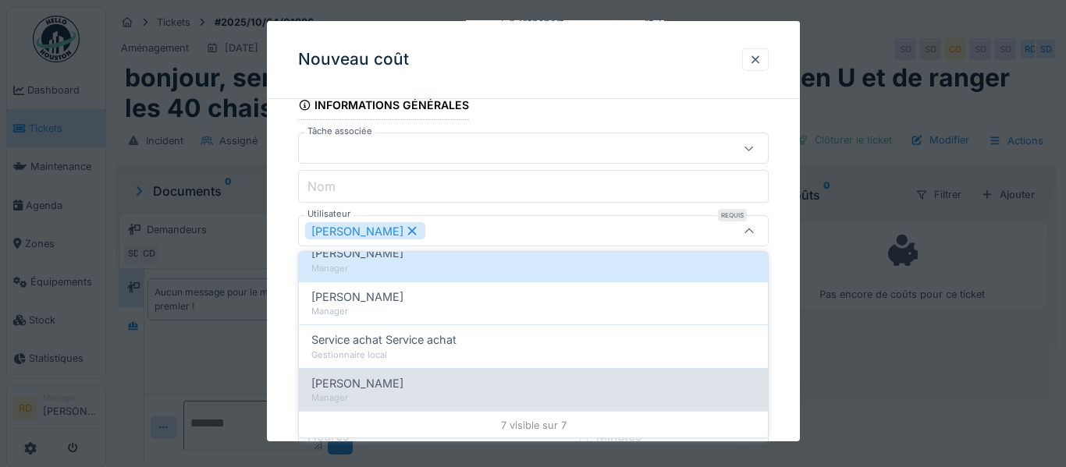
scroll to position [238, 0]
click at [442, 383] on div "Stéphane Dardenne" at bounding box center [533, 382] width 444 height 17
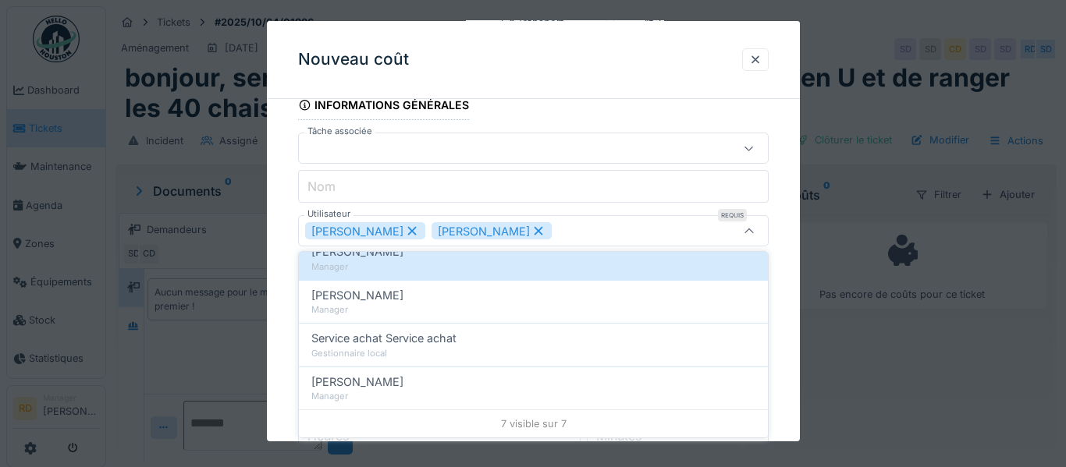
click at [410, 235] on icon at bounding box center [412, 231] width 14 height 11
type input "****"
click at [499, 233] on div "Stéphane Dardenne" at bounding box center [504, 230] width 399 height 17
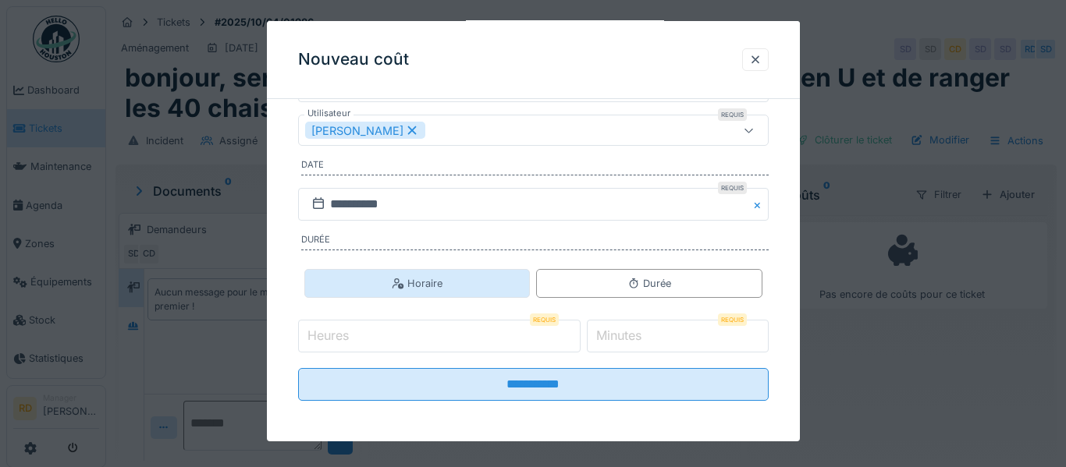
scroll to position [226, 0]
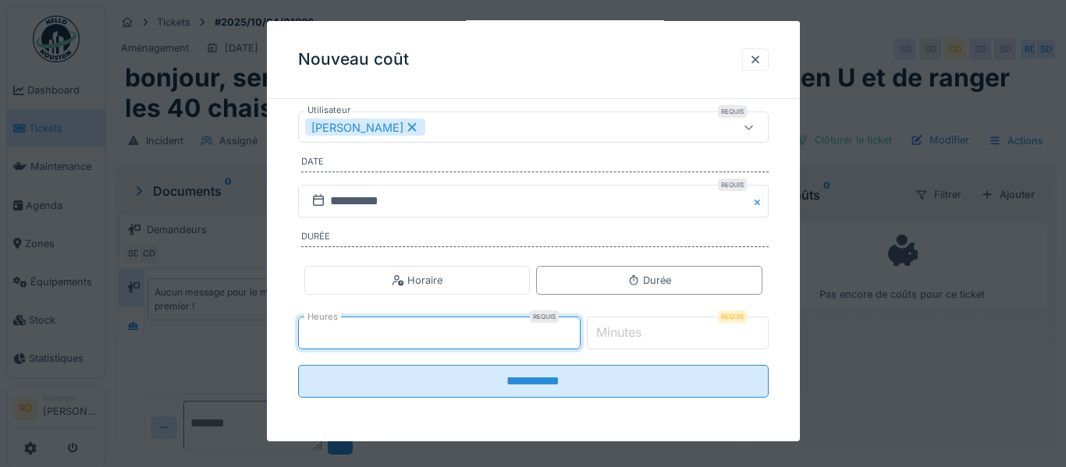
click at [581, 326] on input "*" at bounding box center [439, 333] width 282 height 33
type input "*"
click at [581, 336] on input "*" at bounding box center [439, 333] width 282 height 33
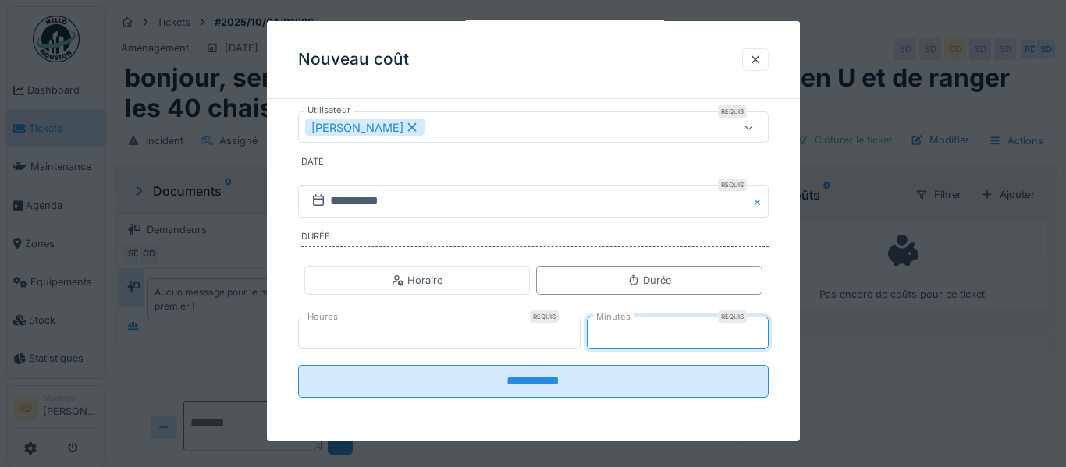
click at [758, 326] on input "**" at bounding box center [678, 333] width 182 height 33
type input "**"
click at [758, 326] on input "**" at bounding box center [678, 333] width 182 height 33
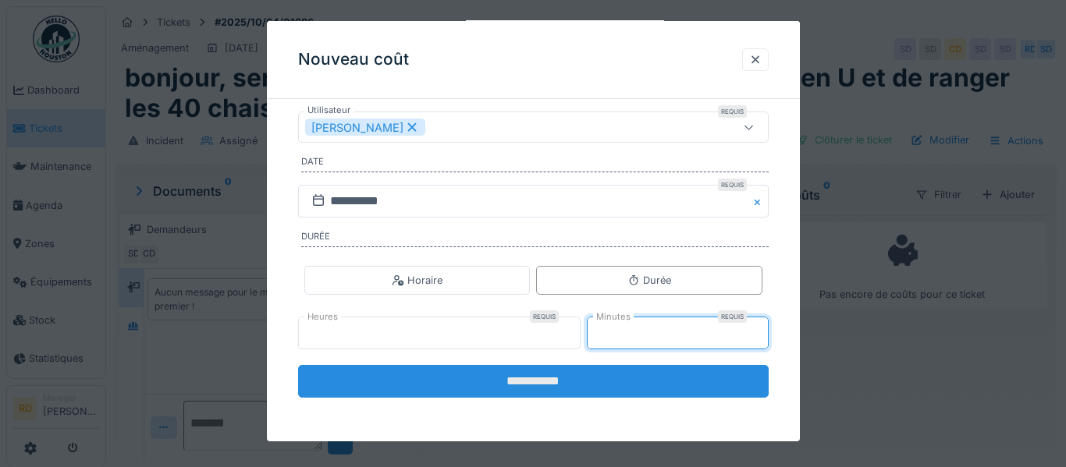
click at [661, 382] on input "**********" at bounding box center [533, 381] width 471 height 33
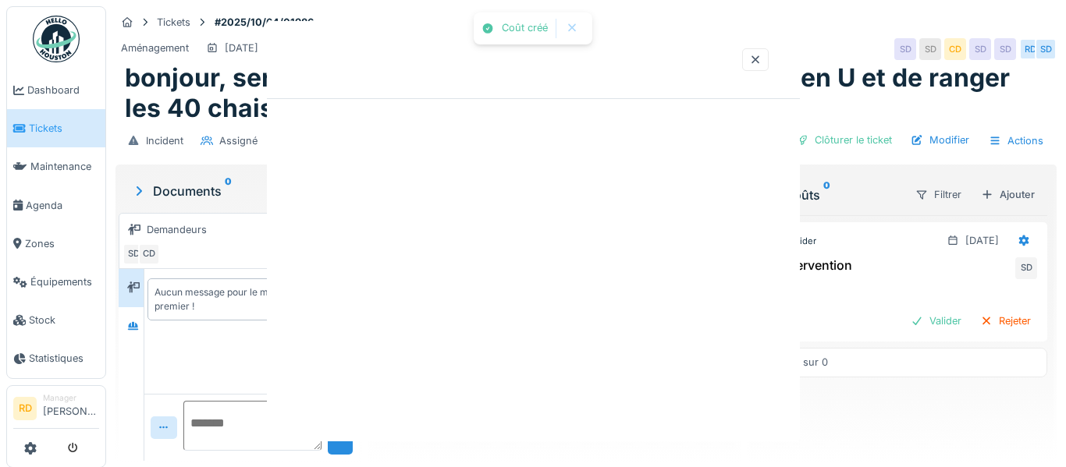
scroll to position [0, 0]
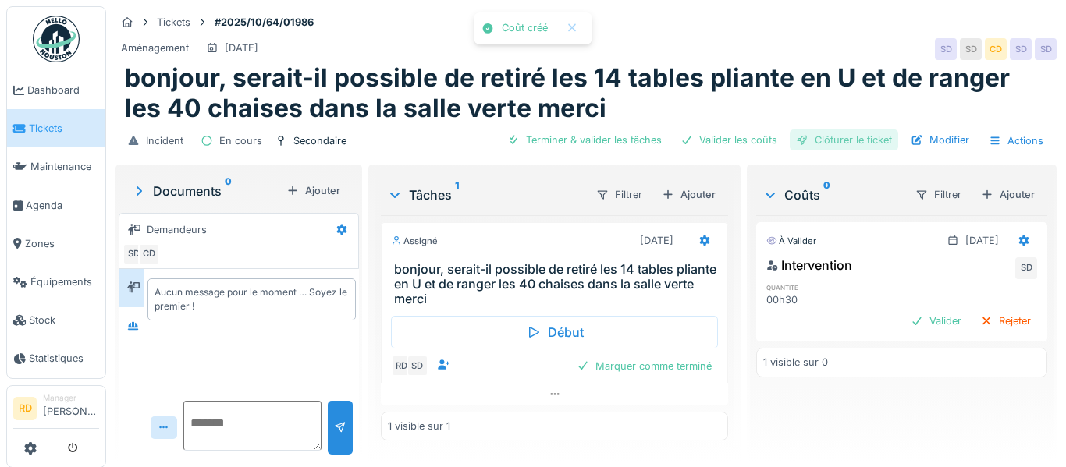
click at [841, 143] on div "Clôturer le ticket" at bounding box center [844, 140] width 108 height 21
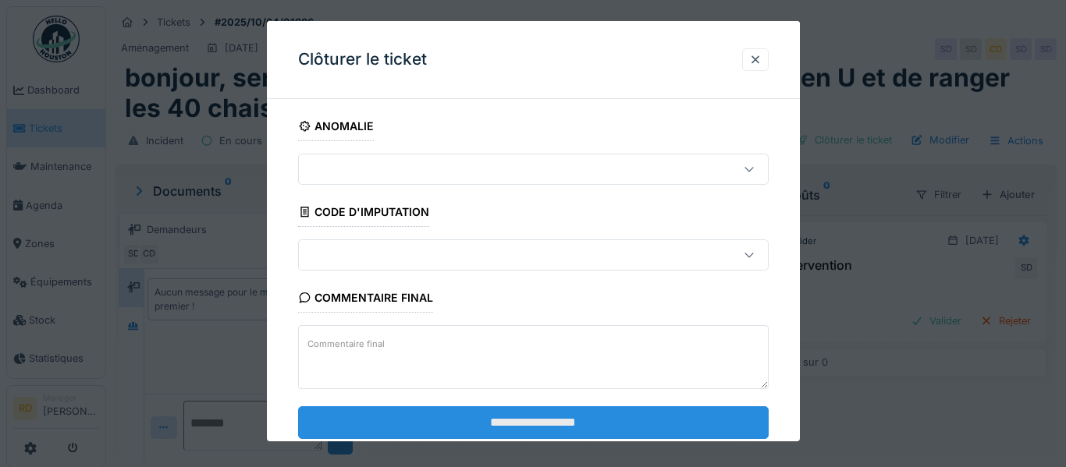
click at [602, 418] on input "**********" at bounding box center [533, 422] width 471 height 33
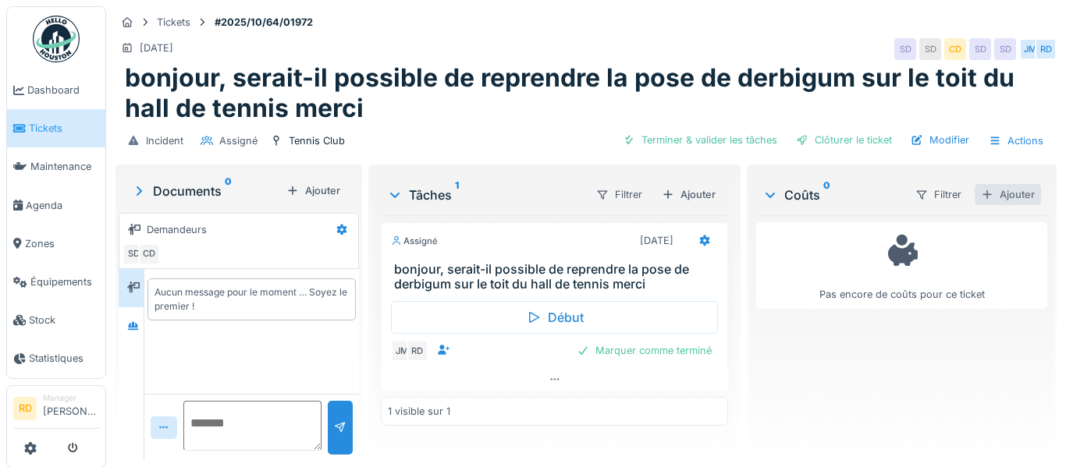
click at [998, 191] on div "Ajouter" at bounding box center [1008, 194] width 66 height 21
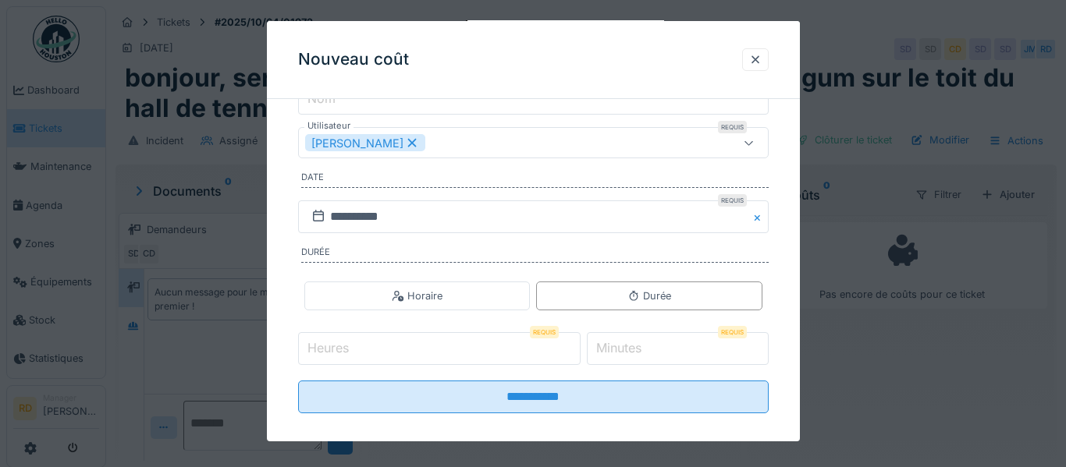
scroll to position [226, 0]
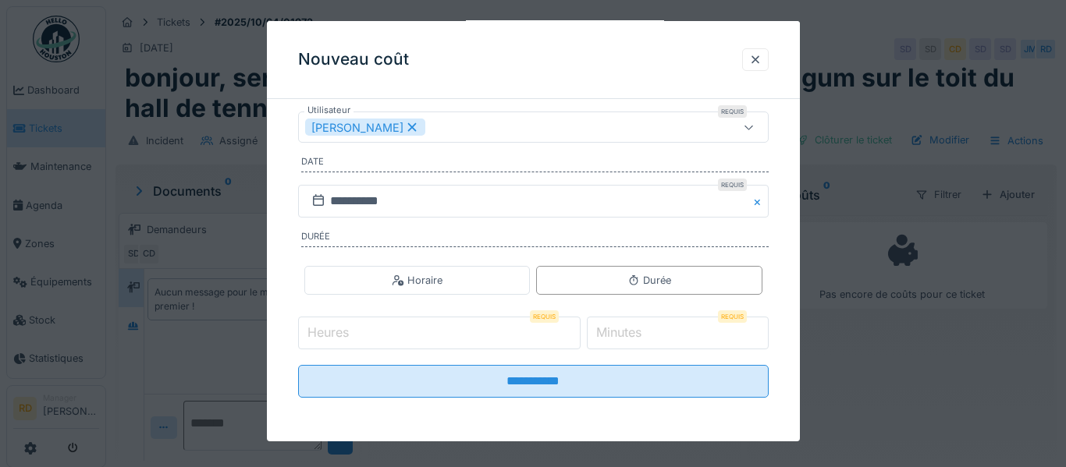
click at [581, 325] on input "*" at bounding box center [439, 333] width 282 height 33
type input "*"
click at [581, 325] on input "*" at bounding box center [439, 333] width 282 height 33
click at [481, 123] on div "[PERSON_NAME]" at bounding box center [504, 127] width 399 height 17
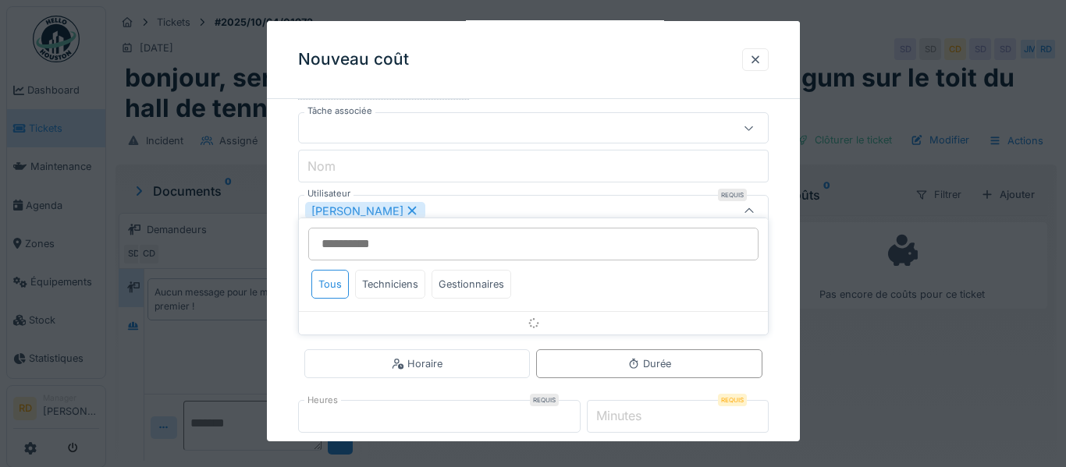
scroll to position [123, 0]
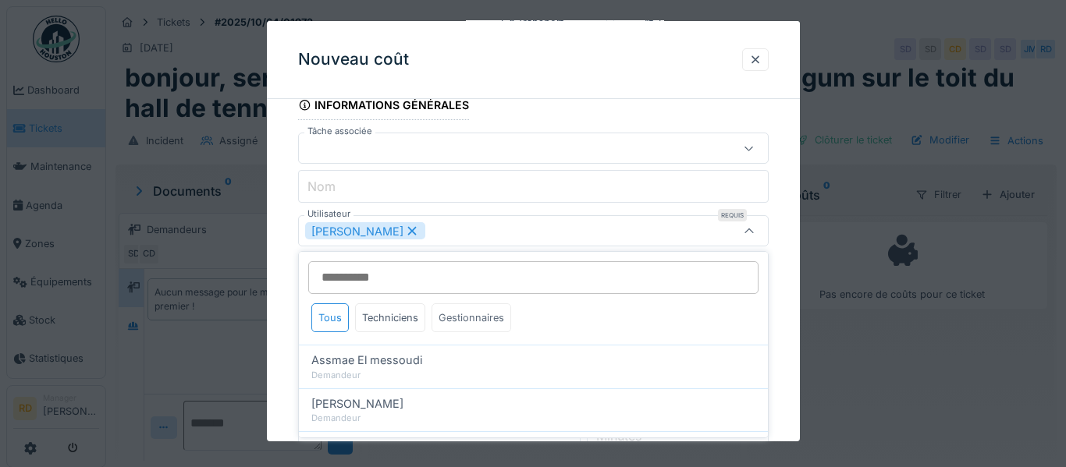
click at [453, 319] on div "Gestionnaires" at bounding box center [472, 318] width 80 height 29
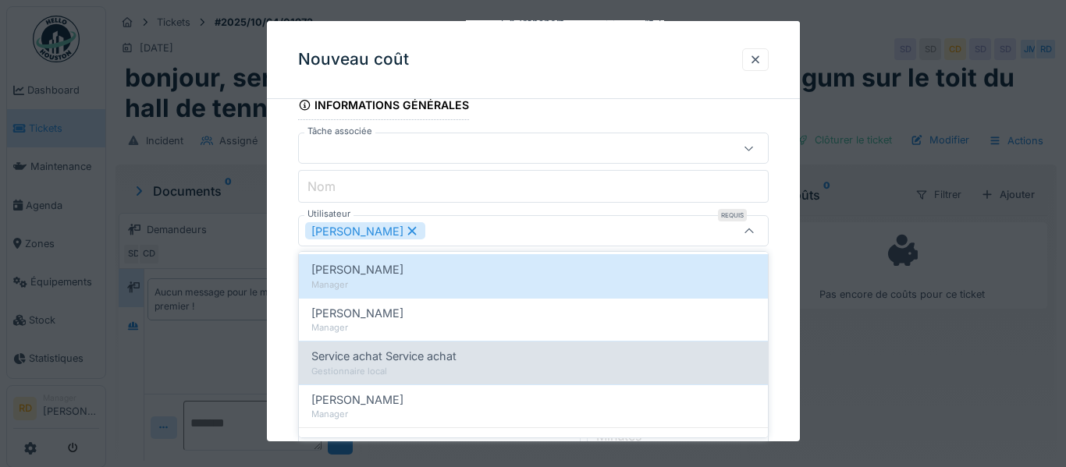
scroll to position [221, 0]
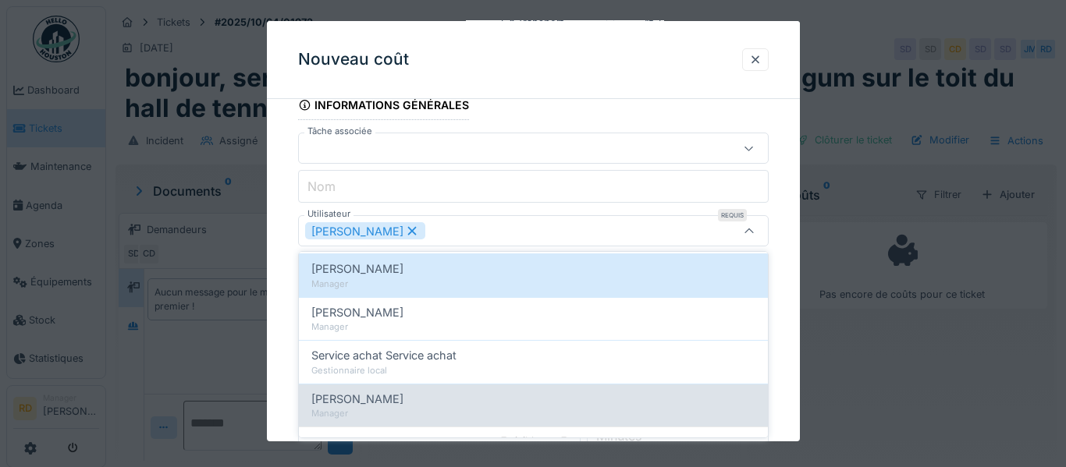
click at [437, 392] on div "Stéphane Dardenne" at bounding box center [533, 399] width 444 height 17
type input "*********"
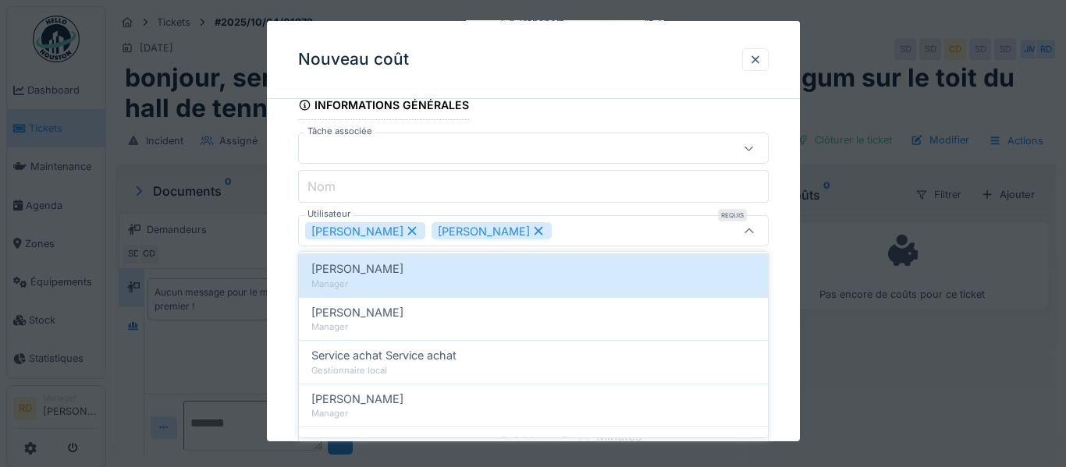
click at [575, 226] on div "Roberto Da silva Stéphane Dardenne" at bounding box center [504, 230] width 399 height 17
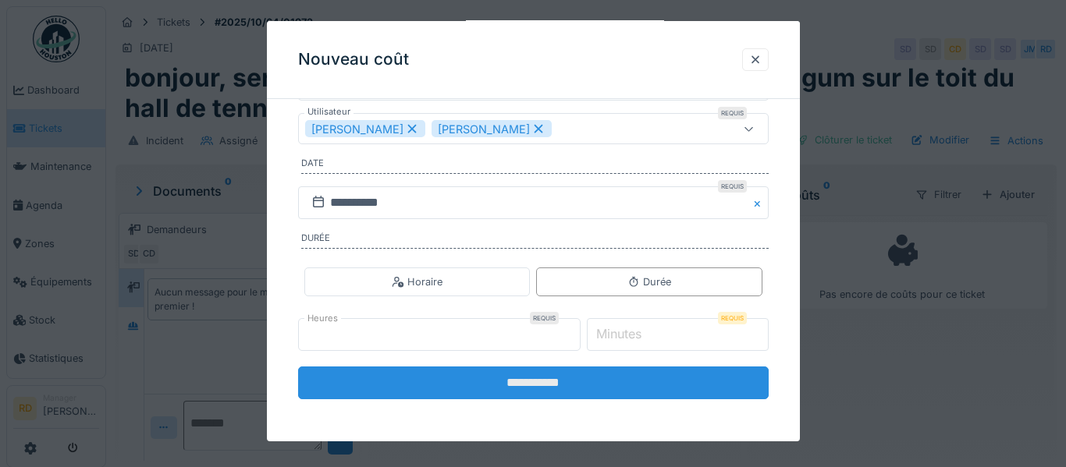
scroll to position [226, 0]
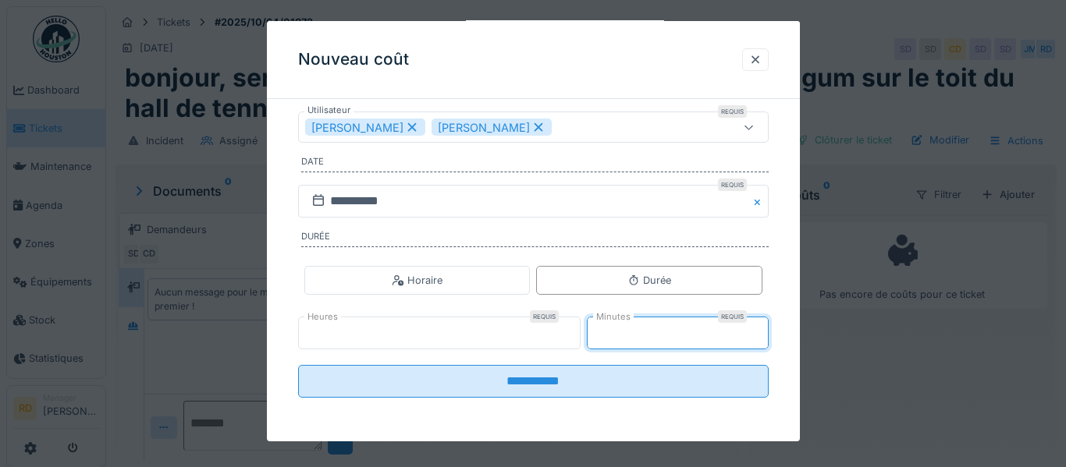
click at [757, 330] on input "**" at bounding box center [678, 333] width 182 height 33
type input "**"
click at [755, 339] on input "**" at bounding box center [678, 333] width 182 height 33
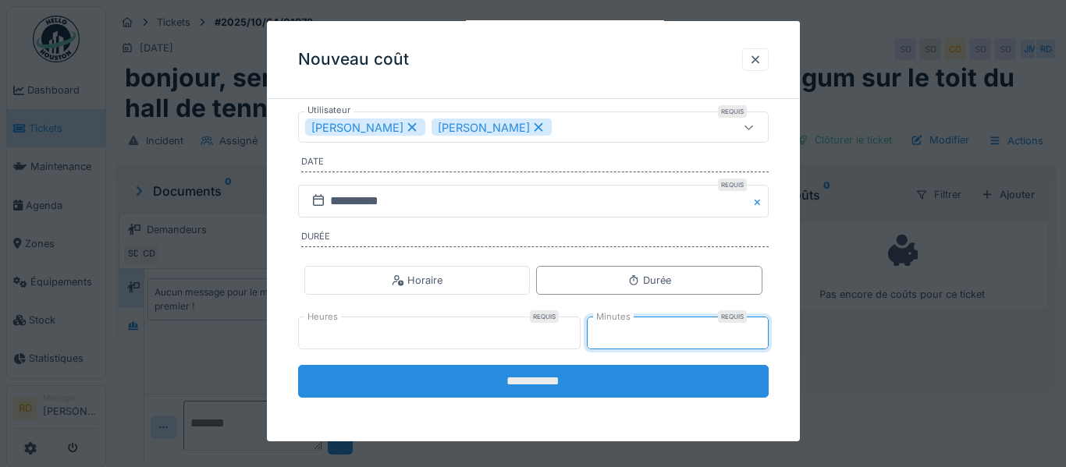
click at [704, 380] on input "**********" at bounding box center [533, 381] width 471 height 33
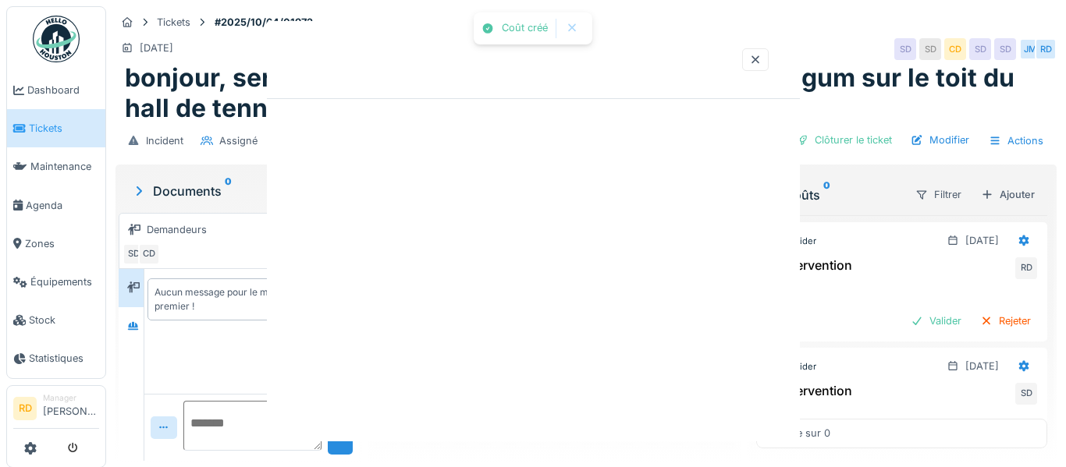
scroll to position [0, 0]
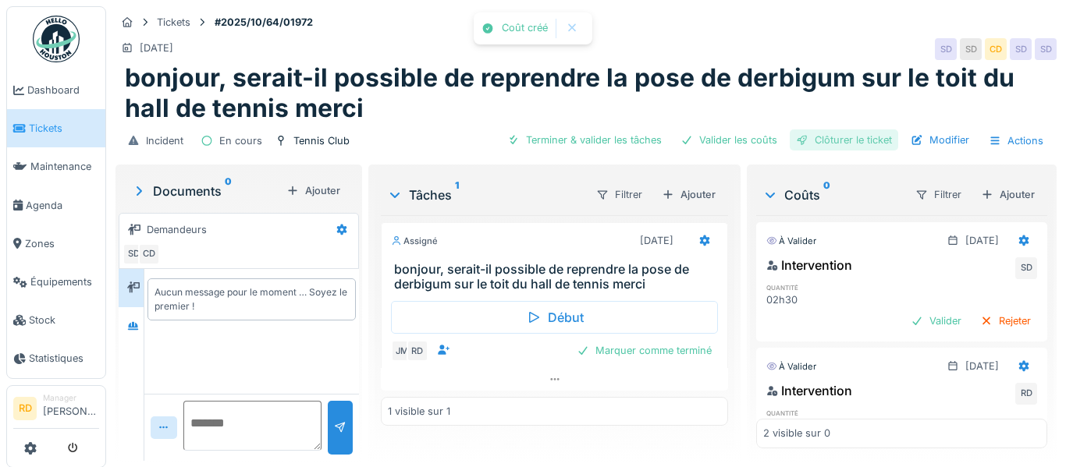
click at [849, 140] on div "Clôturer le ticket" at bounding box center [844, 140] width 108 height 21
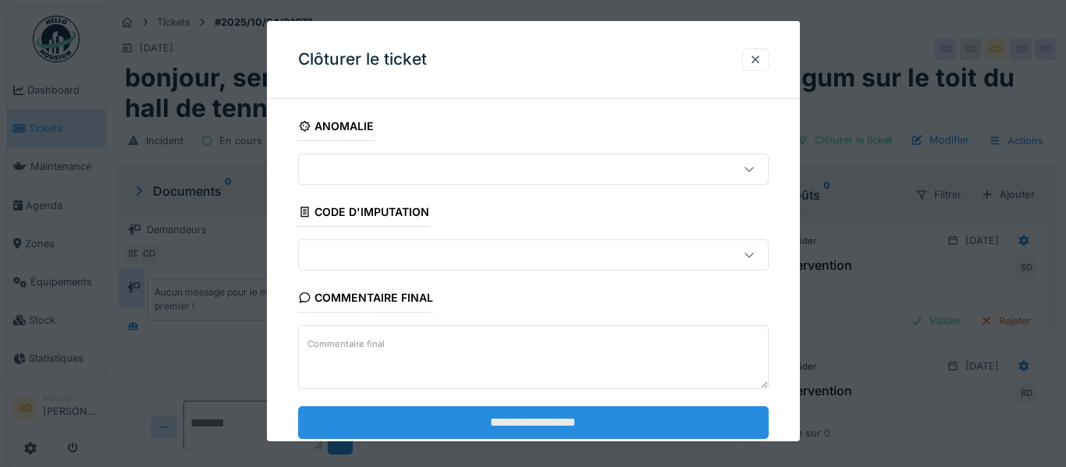
click at [598, 428] on input "**********" at bounding box center [533, 422] width 471 height 33
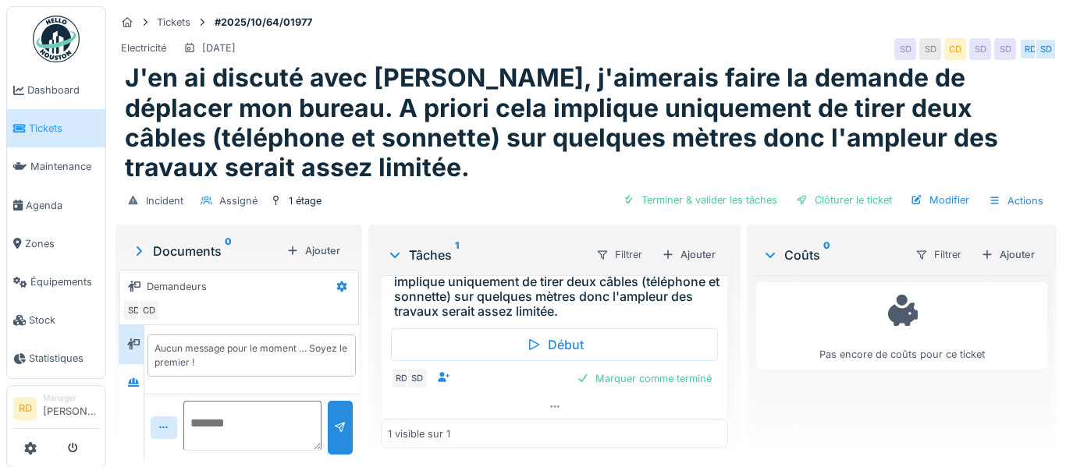
scroll to position [83, 0]
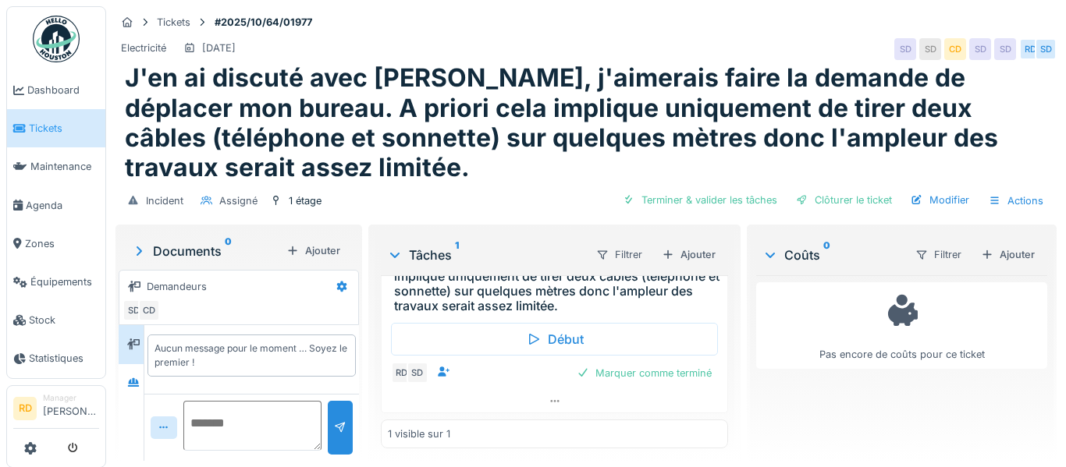
click at [1065, 133] on div "Tickets #2025/10/64/01977 Electricité 14/10/2025 SD SD CD SD SD RD SD J'en ai d…" at bounding box center [586, 233] width 960 height 467
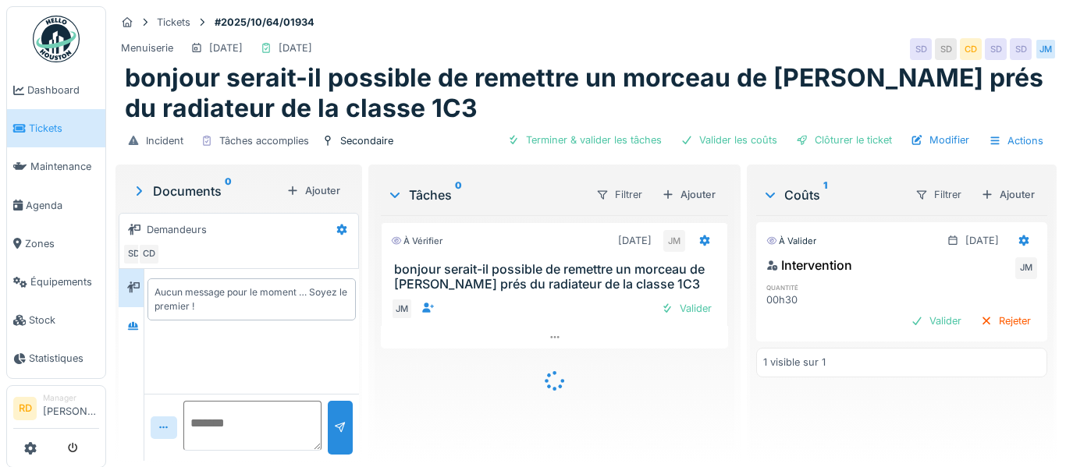
click at [1006, 194] on div "Ajouter" at bounding box center [1008, 194] width 66 height 21
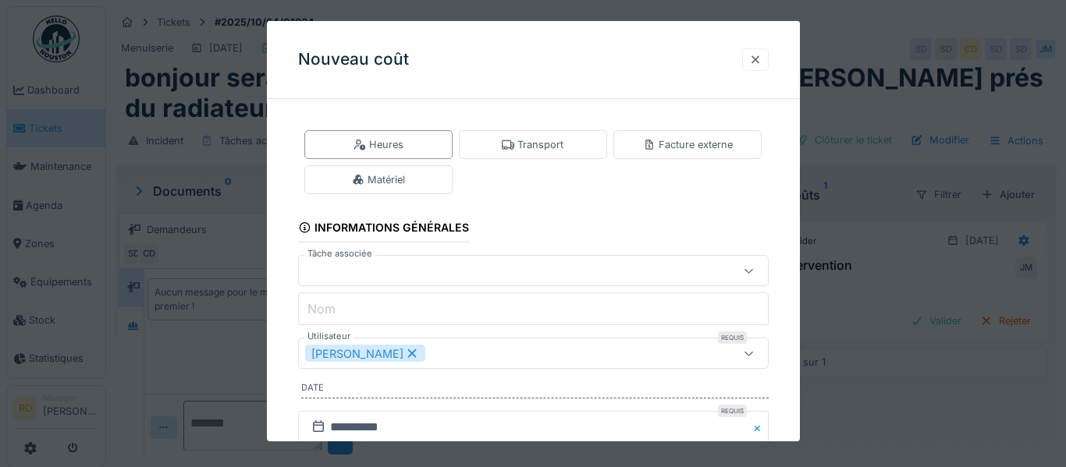
click at [765, 57] on div "Nouveau coût" at bounding box center [533, 60] width 533 height 78
click at [757, 53] on div at bounding box center [755, 59] width 12 height 15
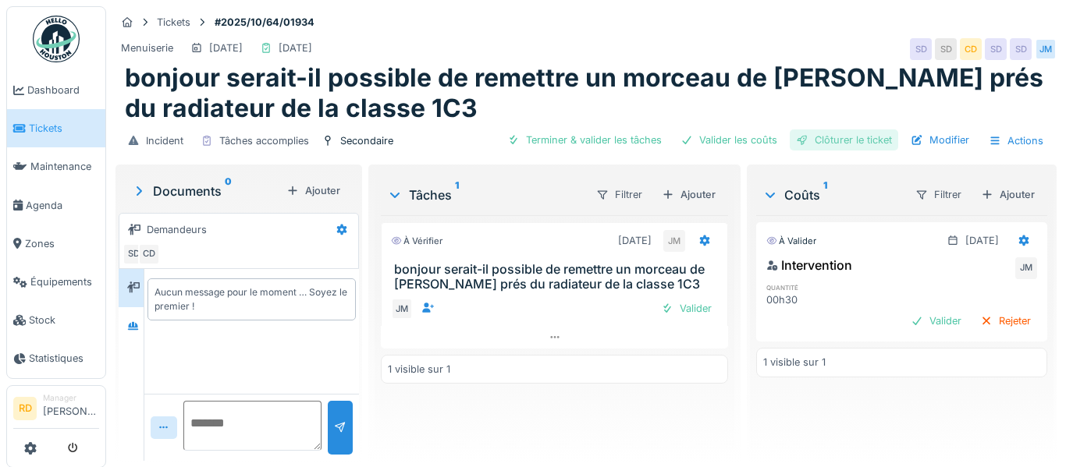
click at [809, 142] on div "Clôturer le ticket" at bounding box center [844, 140] width 108 height 21
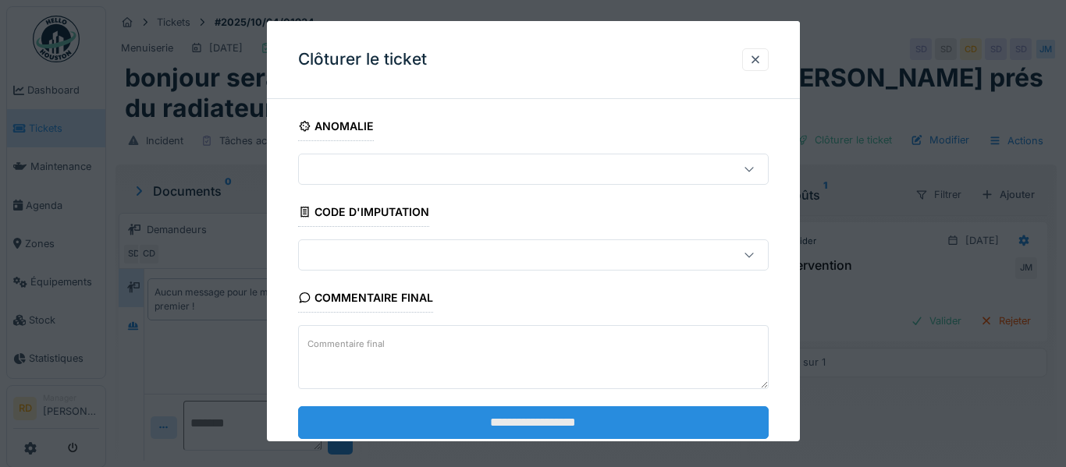
click at [670, 427] on input "**********" at bounding box center [533, 422] width 471 height 33
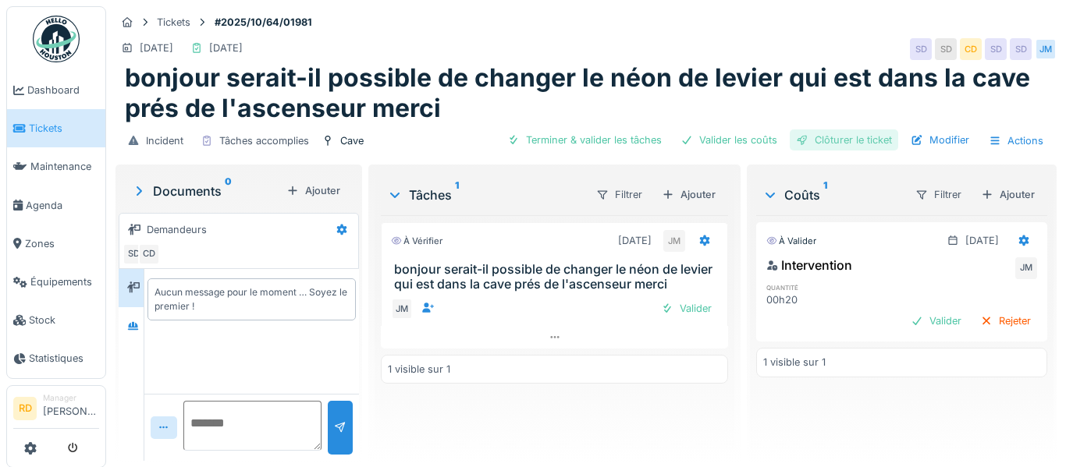
click at [839, 137] on div "Clôturer le ticket" at bounding box center [844, 140] width 108 height 21
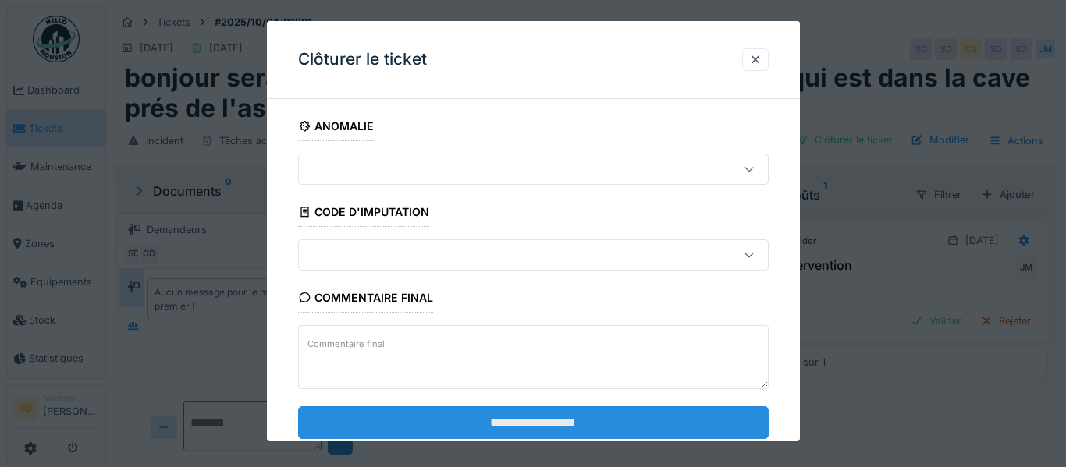
click at [623, 410] on input "**********" at bounding box center [533, 422] width 471 height 33
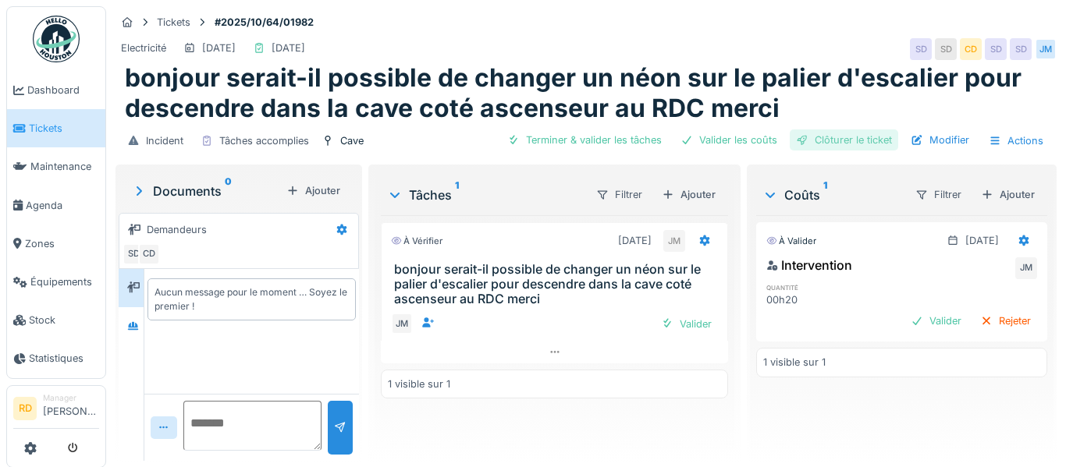
click at [833, 144] on div "Clôturer le ticket" at bounding box center [844, 140] width 108 height 21
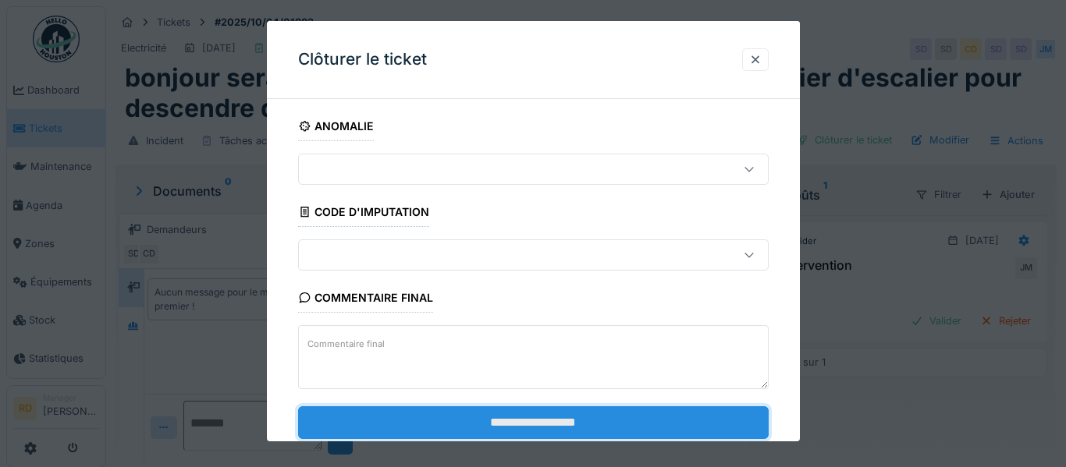
click at [588, 419] on input "**********" at bounding box center [533, 422] width 471 height 33
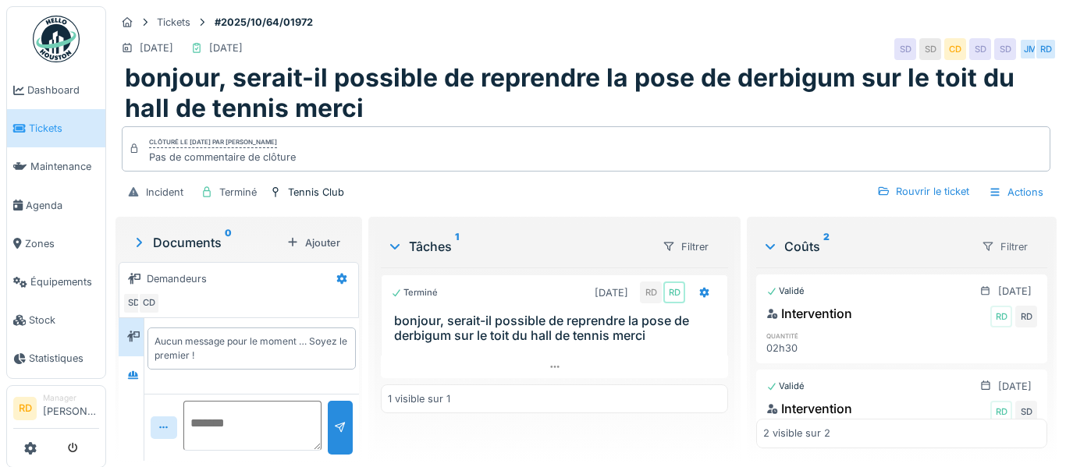
click at [1012, 240] on div "Filtrer" at bounding box center [1005, 247] width 60 height 23
